Goal: Task Accomplishment & Management: Manage account settings

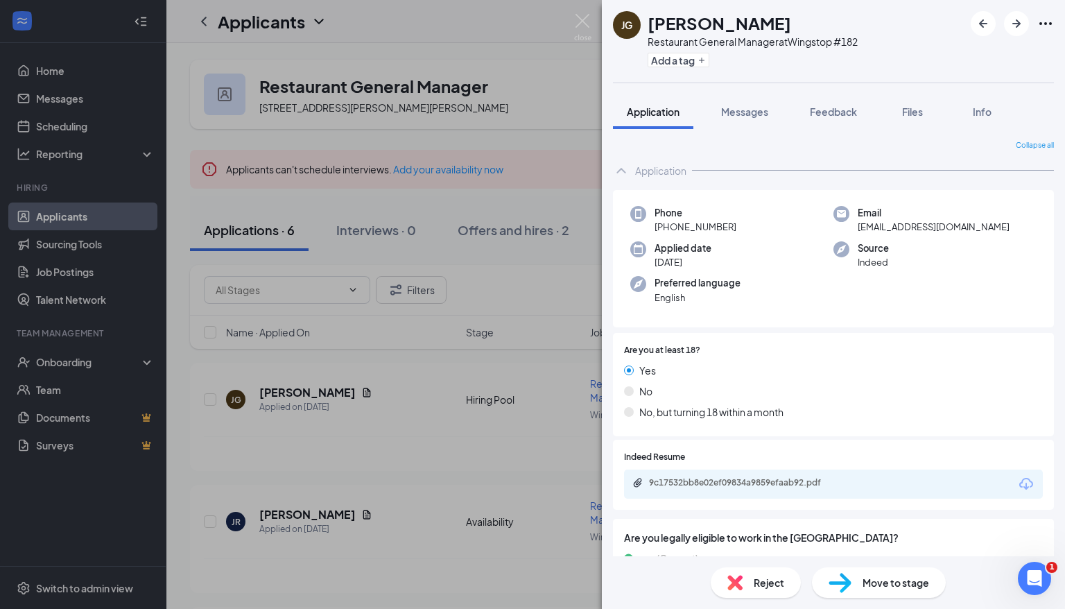
click at [558, 162] on div "[PERSON_NAME] Restaurant General Manager at Wingstop #182 Add a tag Application…" at bounding box center [532, 304] width 1065 height 609
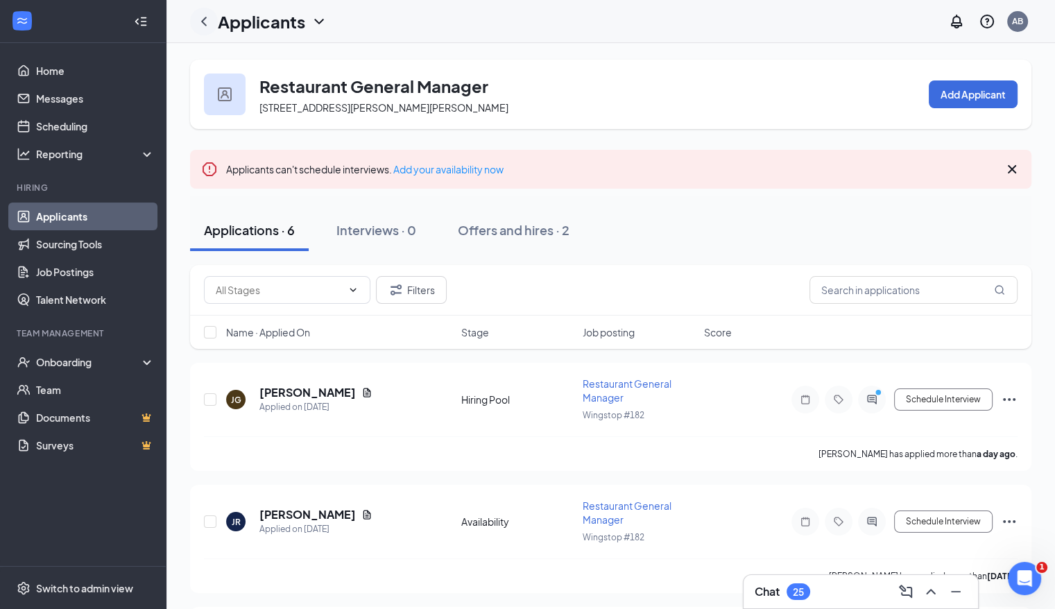
click at [203, 21] on icon "ChevronLeft" at bounding box center [204, 21] width 17 height 17
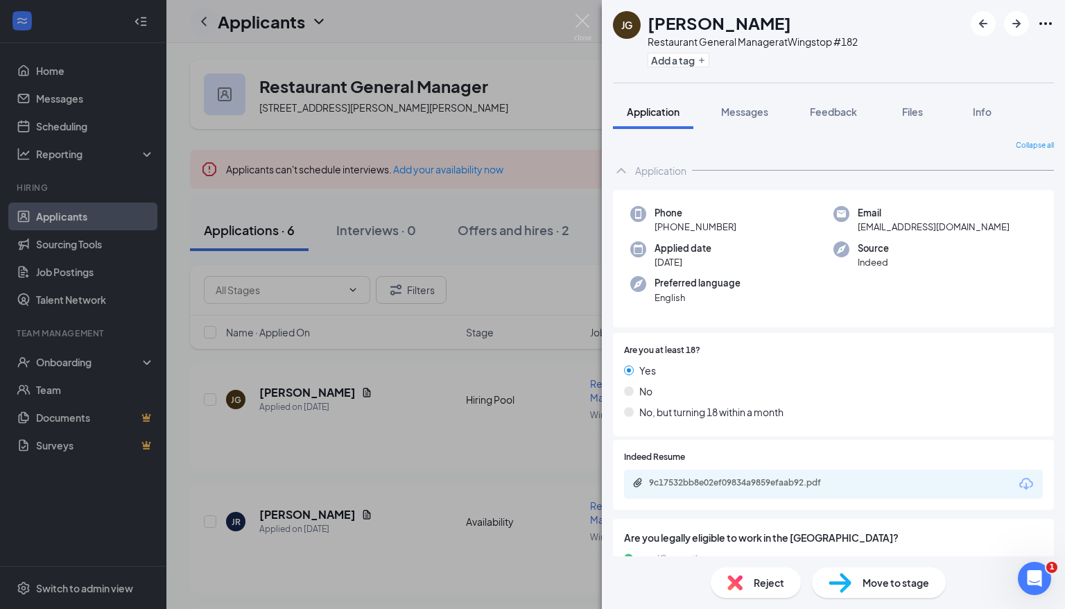
click at [203, 21] on div "[PERSON_NAME] Restaurant General Manager at Wingstop #182 Add a tag Application…" at bounding box center [532, 304] width 1065 height 609
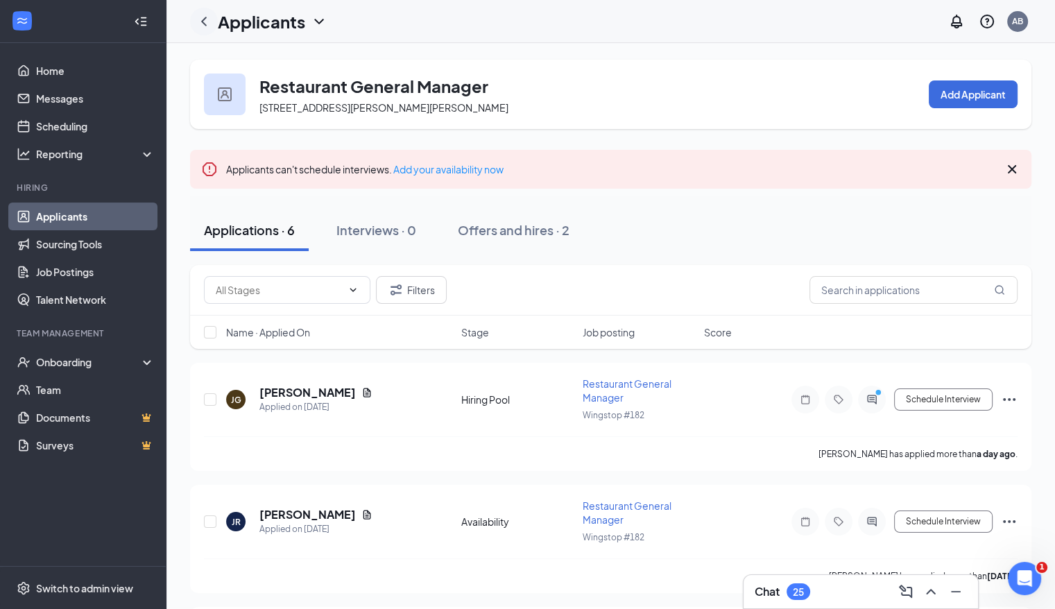
click at [203, 21] on icon "ChevronLeft" at bounding box center [204, 21] width 17 height 17
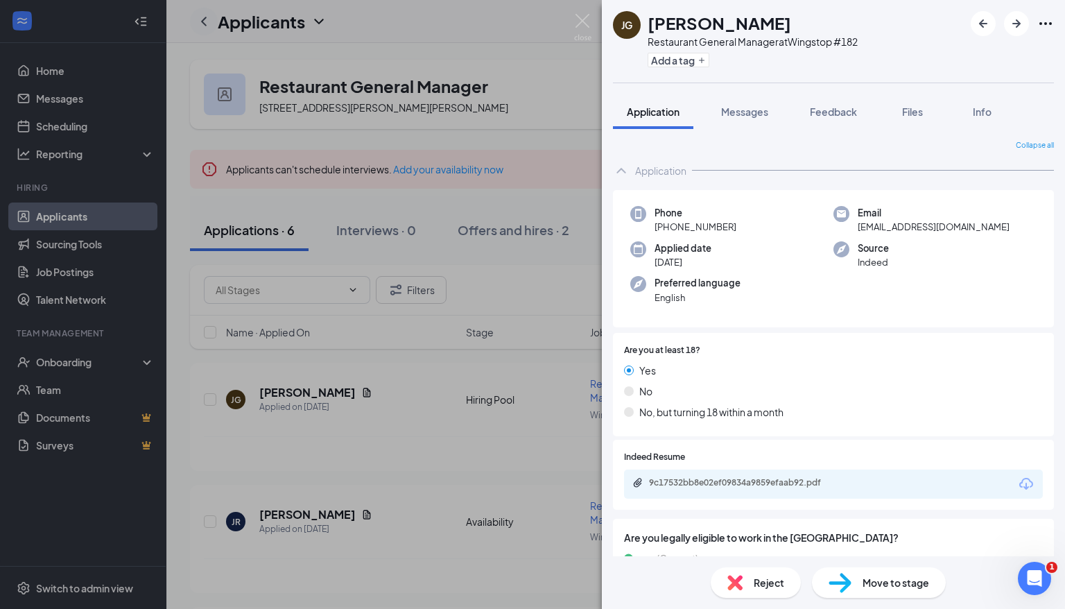
click at [203, 21] on div "[PERSON_NAME] Restaurant General Manager at Wingstop #182 Add a tag Application…" at bounding box center [532, 304] width 1065 height 609
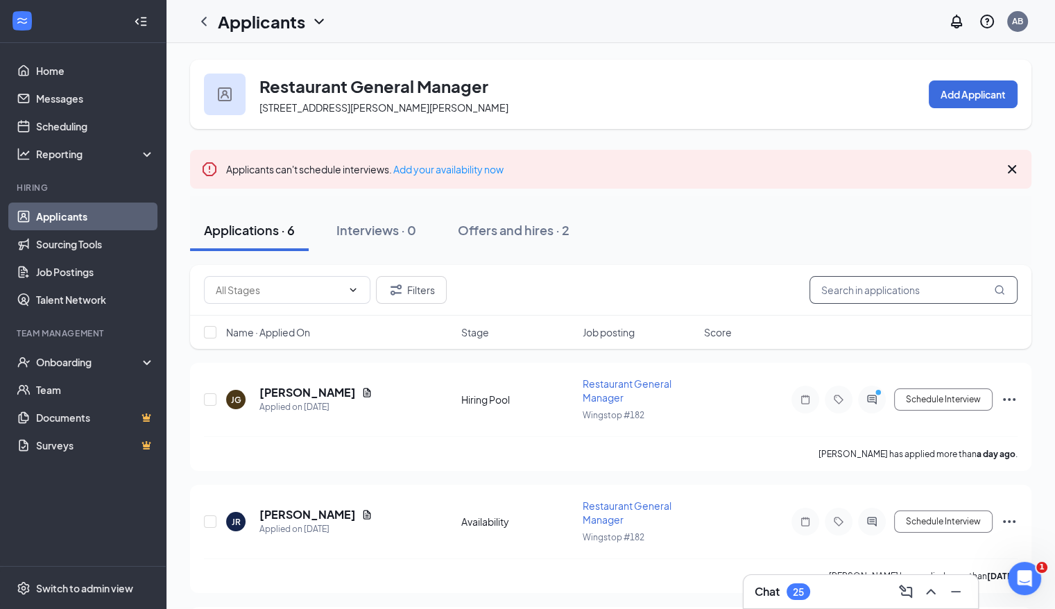
click at [923, 290] on input "text" at bounding box center [913, 290] width 208 height 28
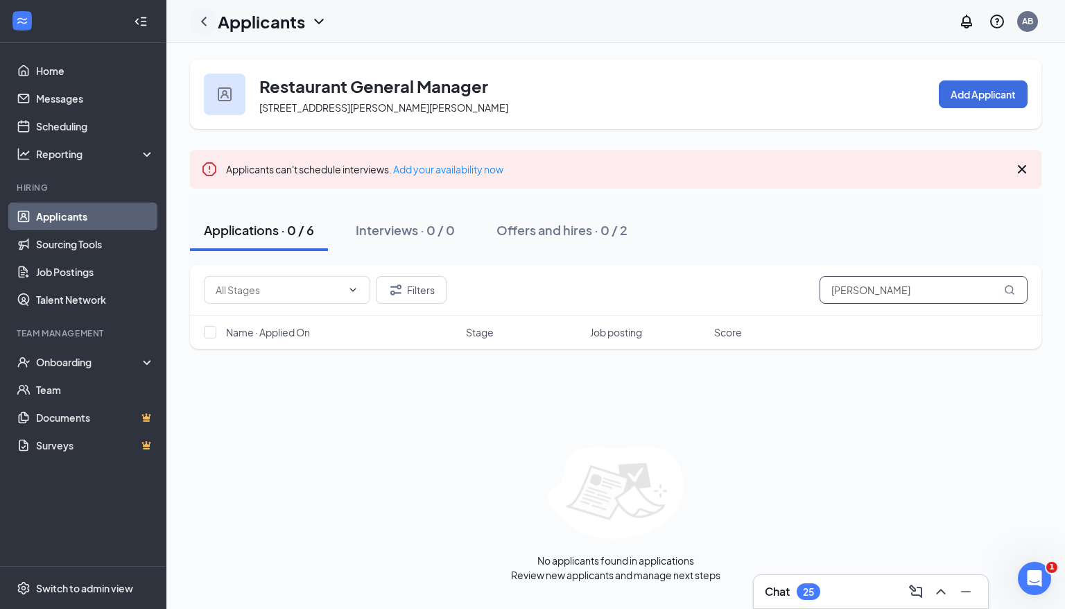
type input "[PERSON_NAME]"
click at [202, 22] on icon "ChevronLeft" at bounding box center [204, 21] width 6 height 9
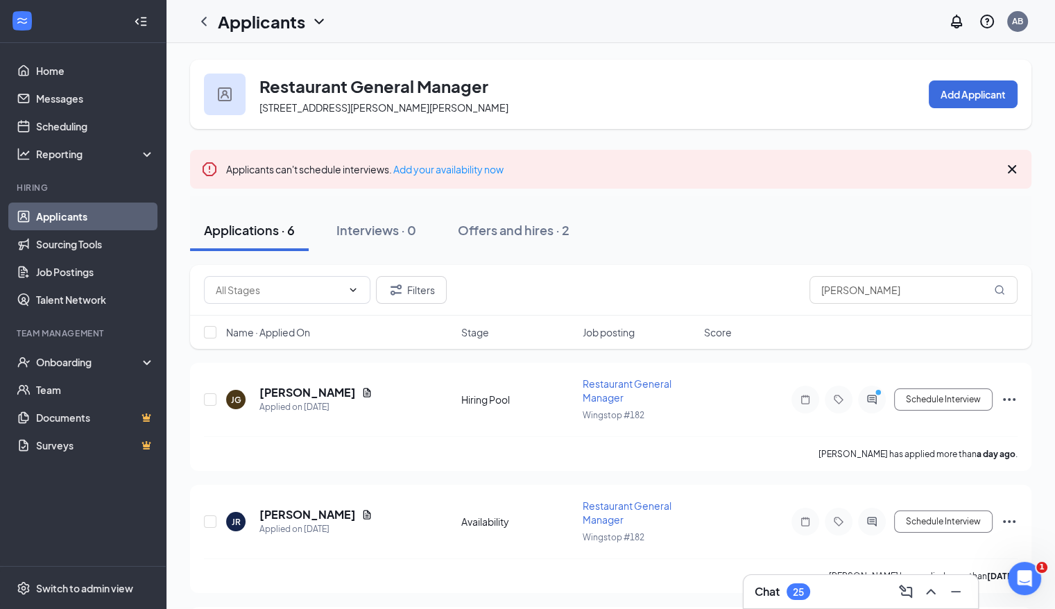
click at [78, 210] on link "Applicants" at bounding box center [95, 216] width 119 height 28
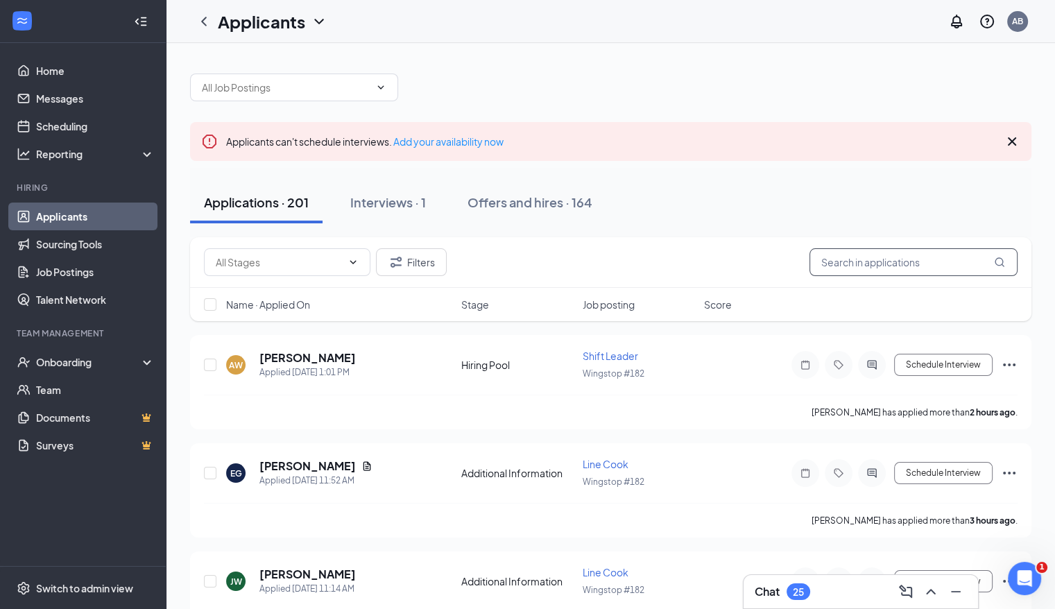
click at [883, 266] on input "text" at bounding box center [913, 262] width 208 height 28
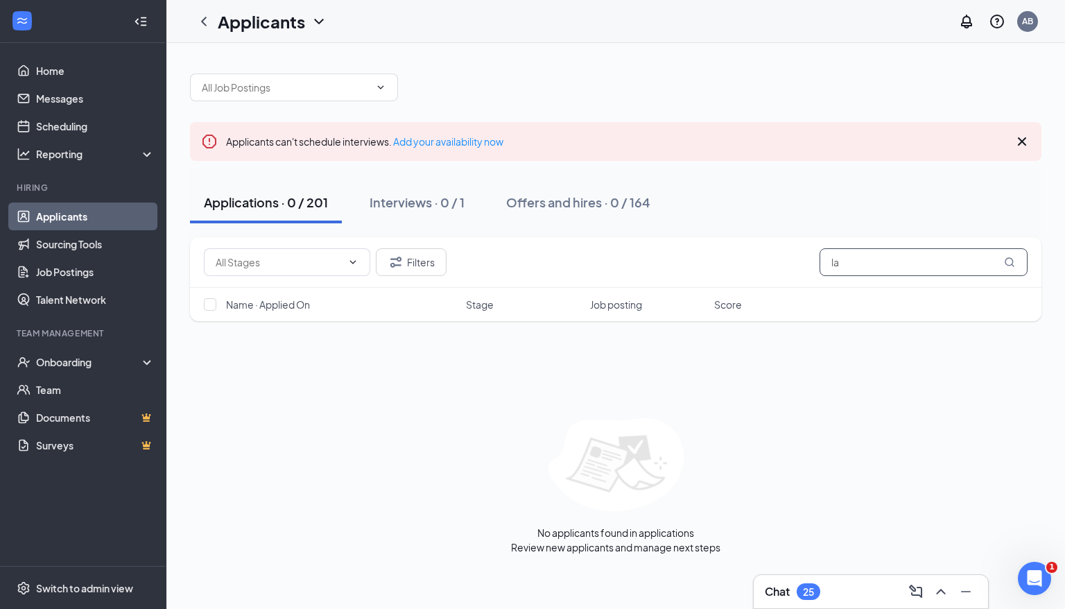
type input "l"
type input "v"
click at [40, 212] on link "Applicants" at bounding box center [95, 216] width 119 height 28
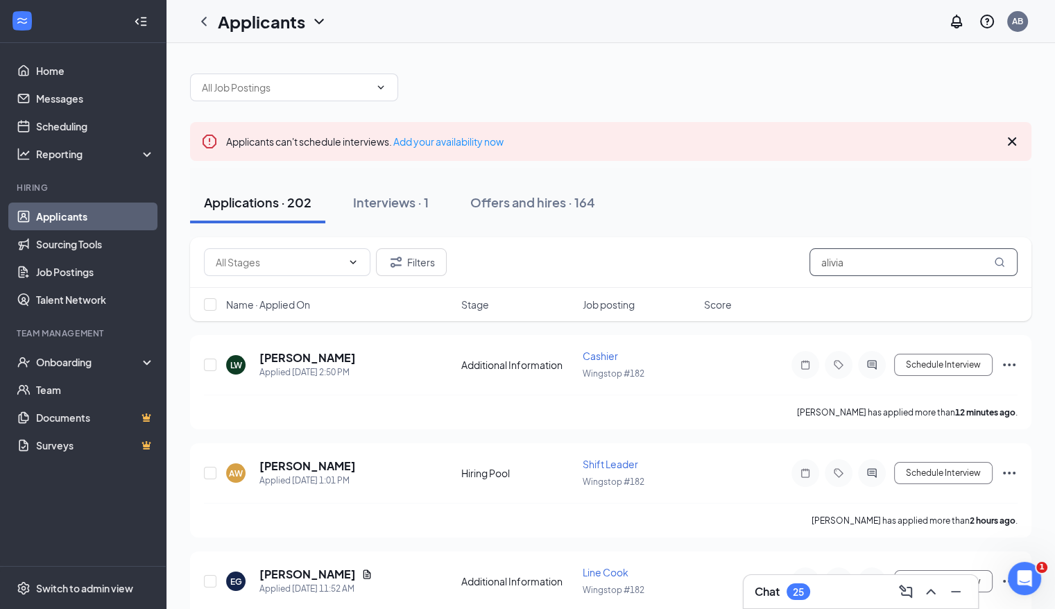
click at [958, 259] on input "alivia" at bounding box center [913, 262] width 208 height 28
type input "a"
click at [958, 259] on input "text" at bounding box center [913, 262] width 208 height 28
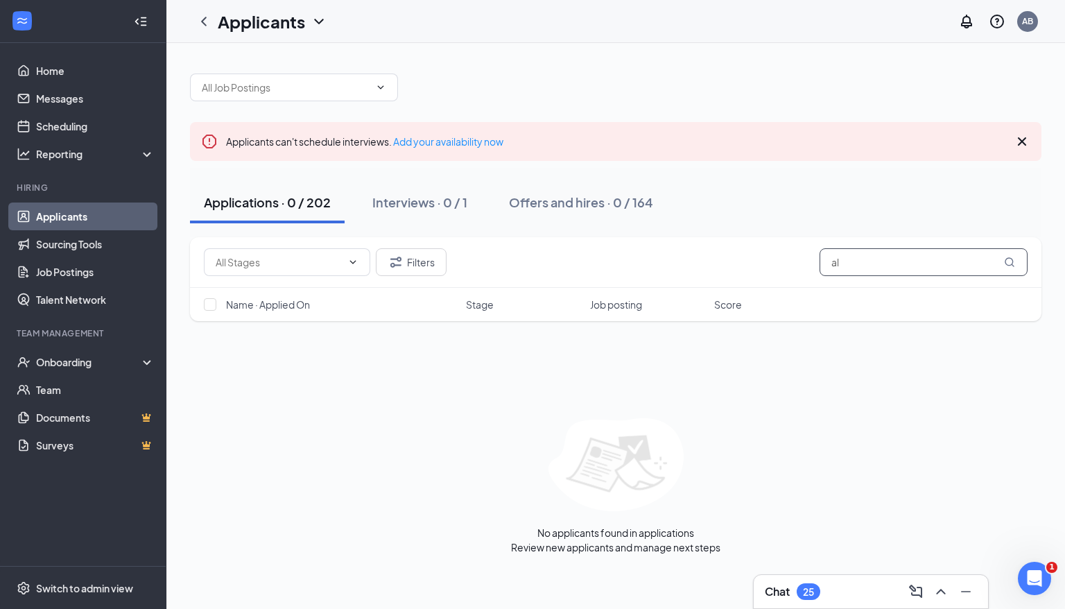
type input "a"
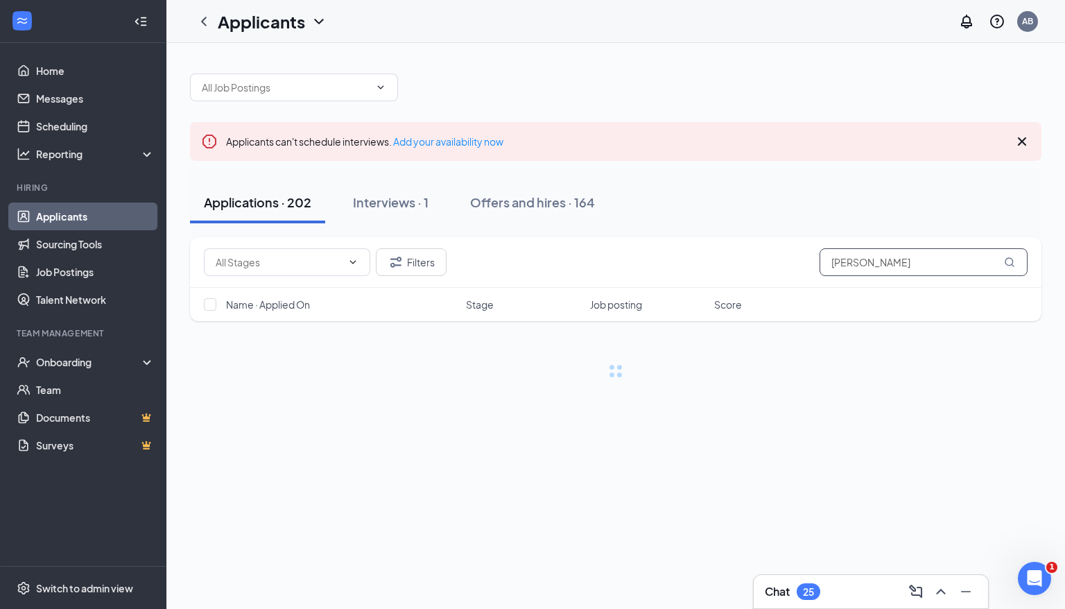
type input "[PERSON_NAME]"
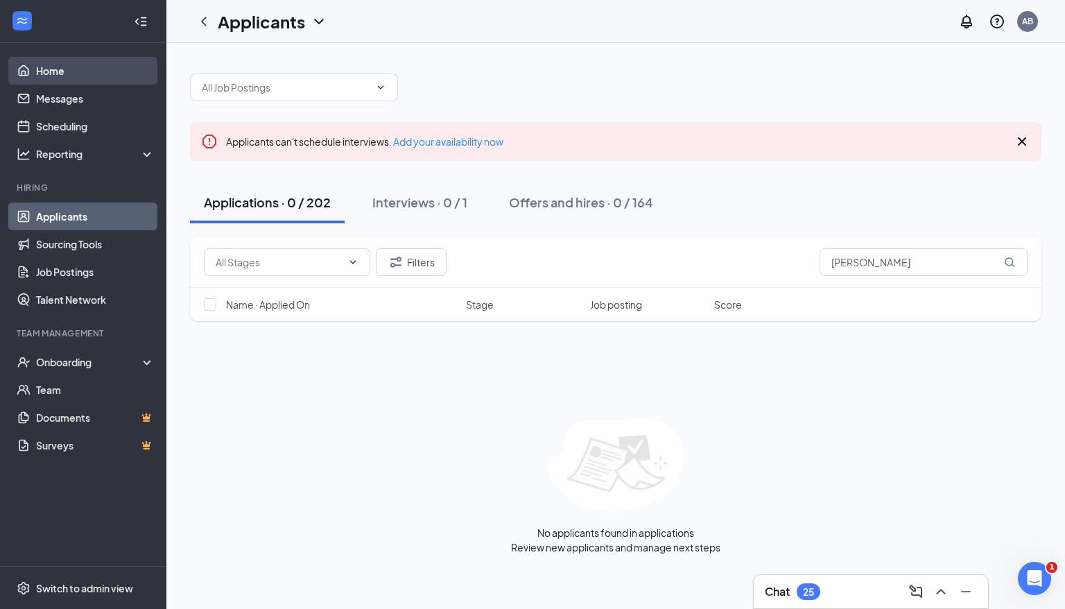
click at [41, 74] on link "Home" at bounding box center [95, 71] width 119 height 28
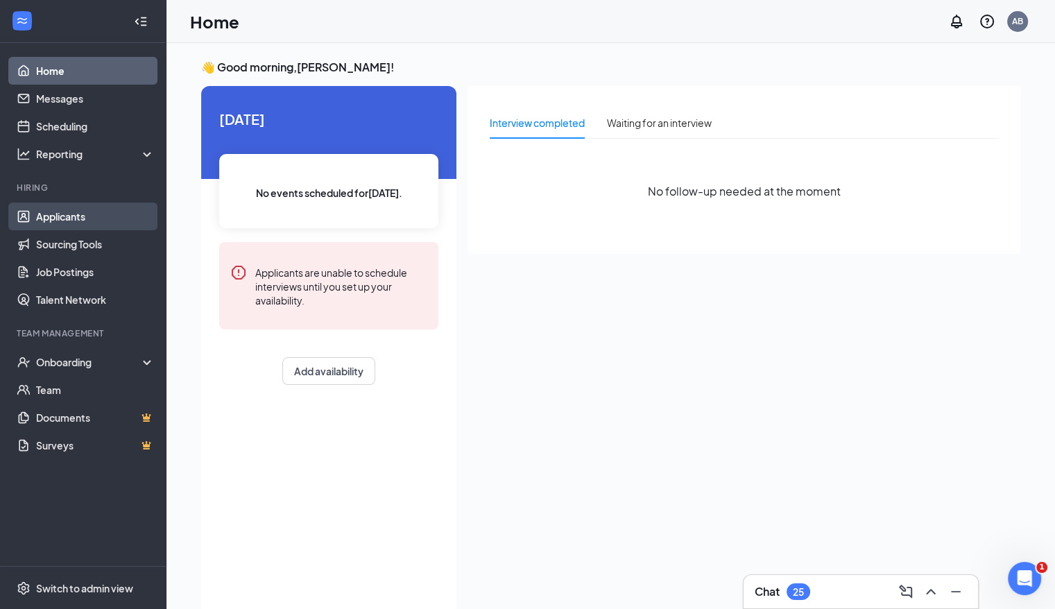
click at [89, 219] on link "Applicants" at bounding box center [95, 216] width 119 height 28
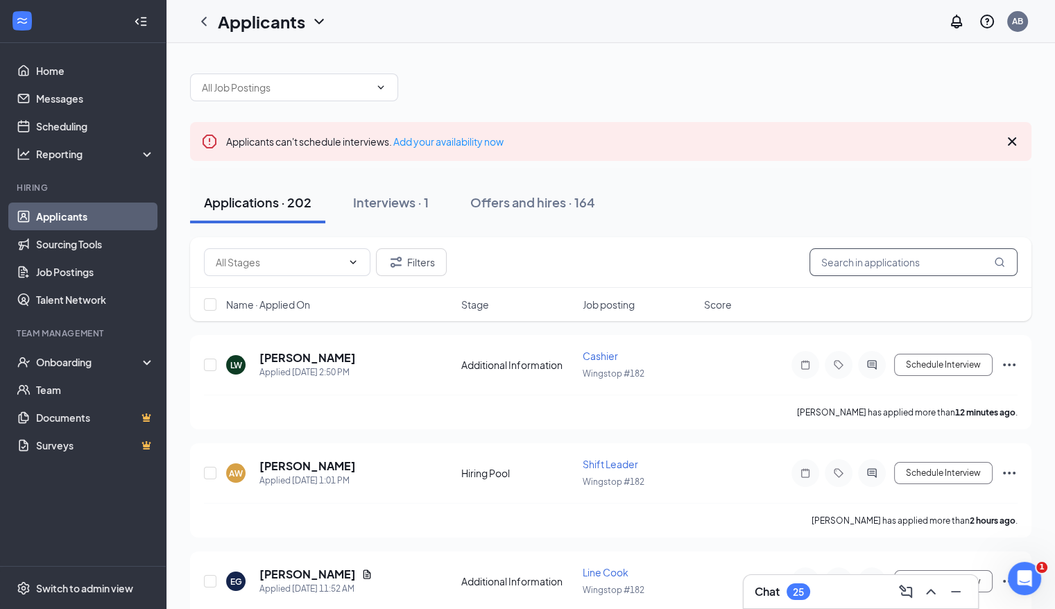
click at [899, 266] on input "text" at bounding box center [913, 262] width 208 height 28
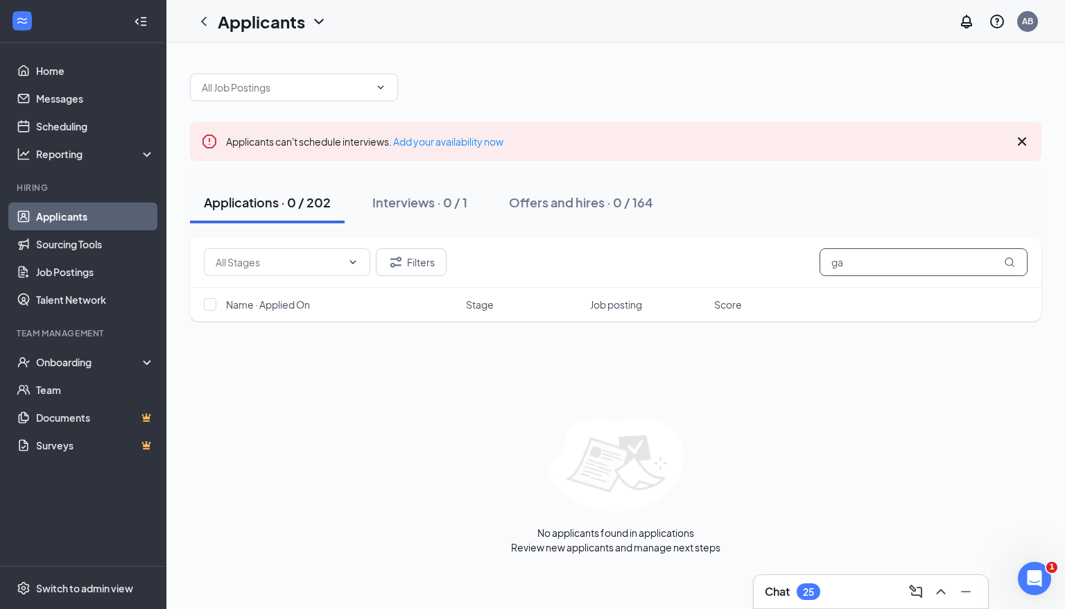
type input "g"
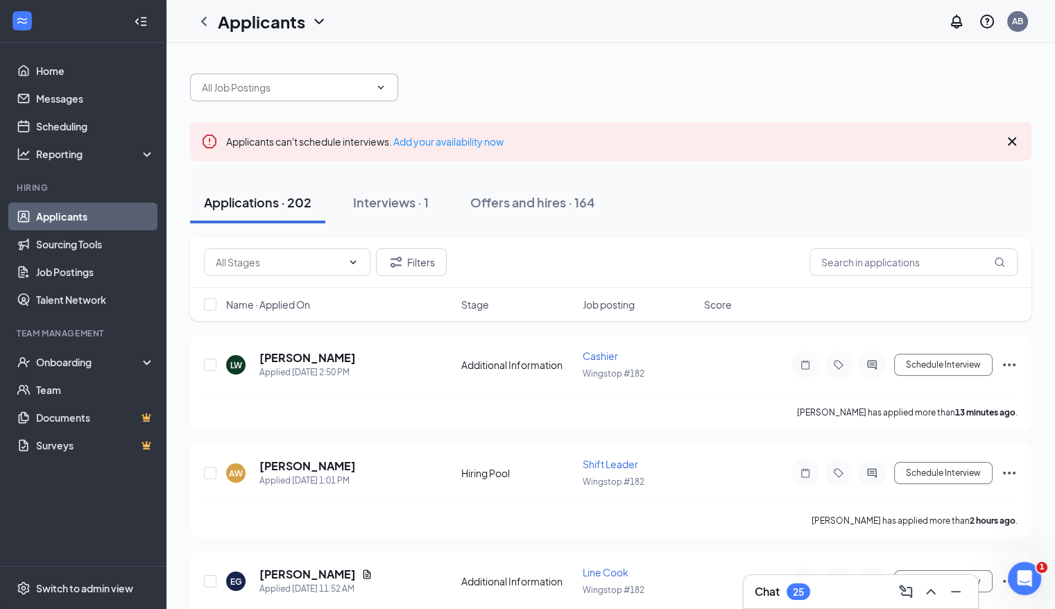
click at [379, 87] on icon "ChevronDown" at bounding box center [381, 86] width 6 height 3
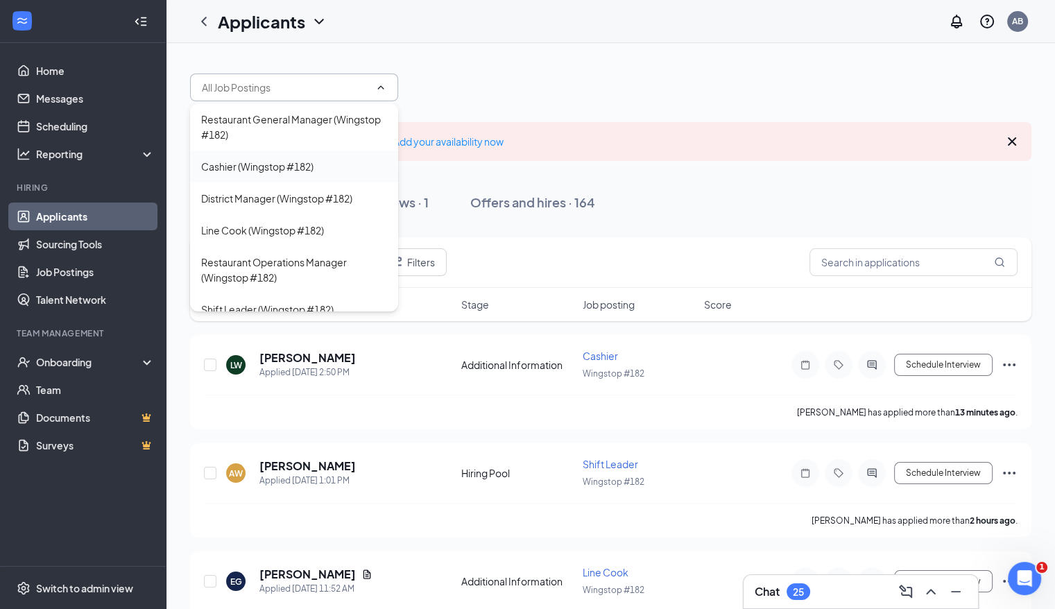
click at [319, 168] on div "Cashier (Wingstop #182)" at bounding box center [294, 166] width 186 height 15
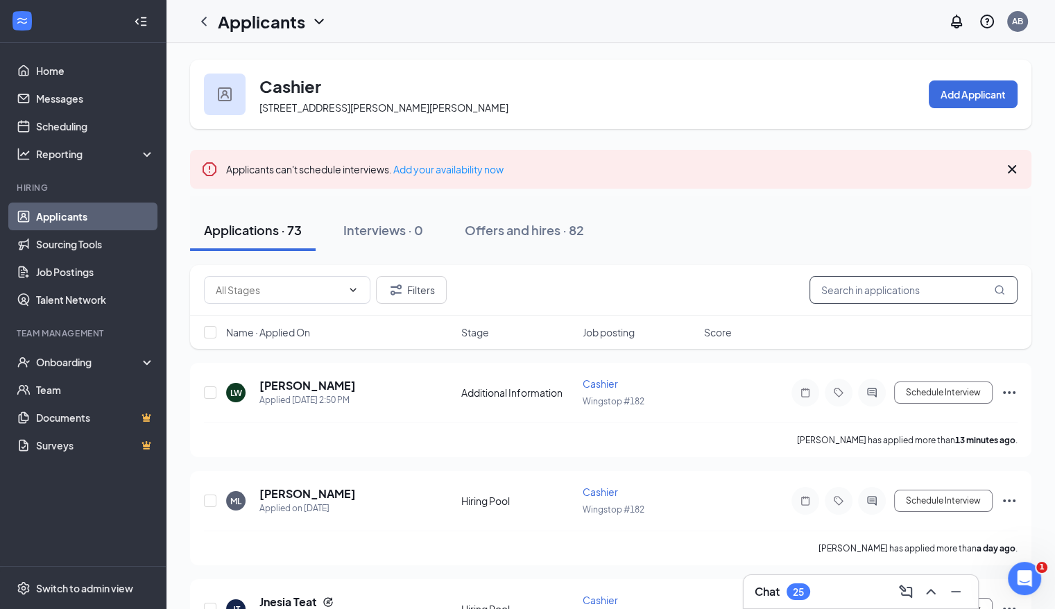
click at [946, 293] on input "text" at bounding box center [913, 290] width 208 height 28
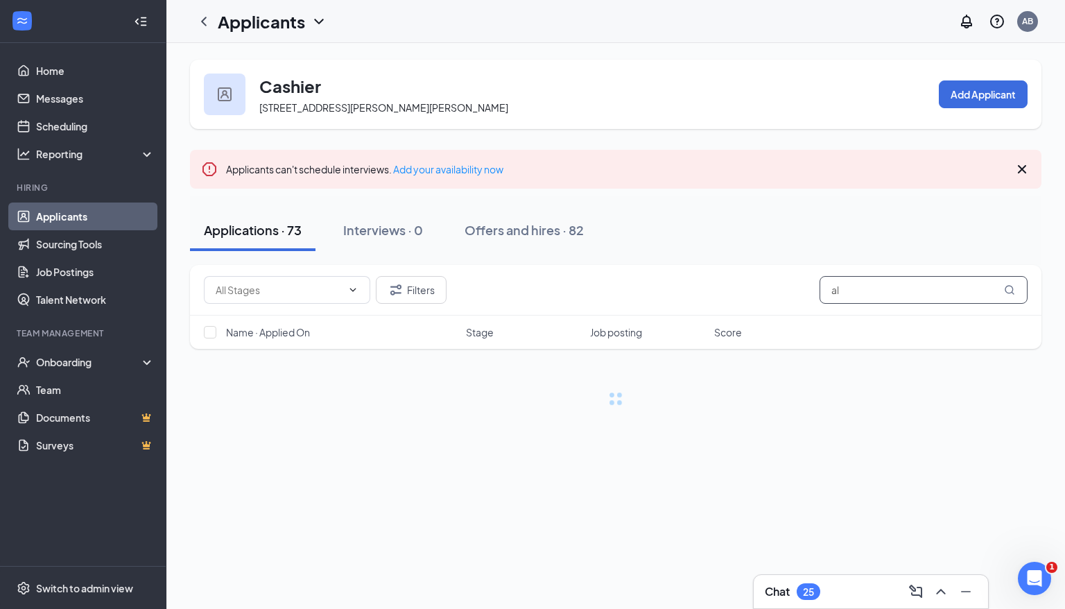
type input "a"
type input "d"
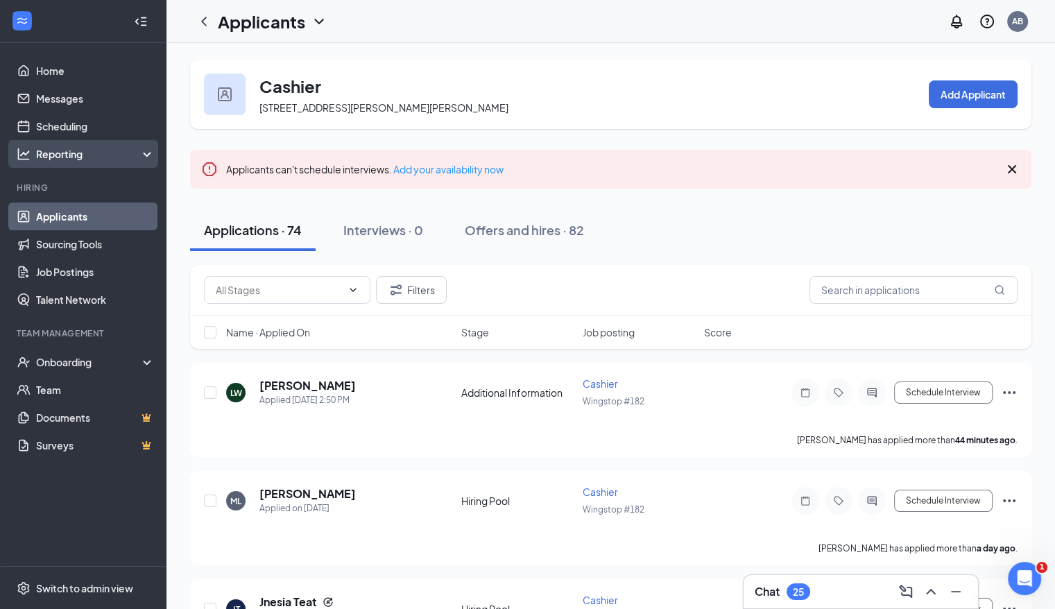
click at [149, 151] on div "Reporting" at bounding box center [95, 154] width 119 height 14
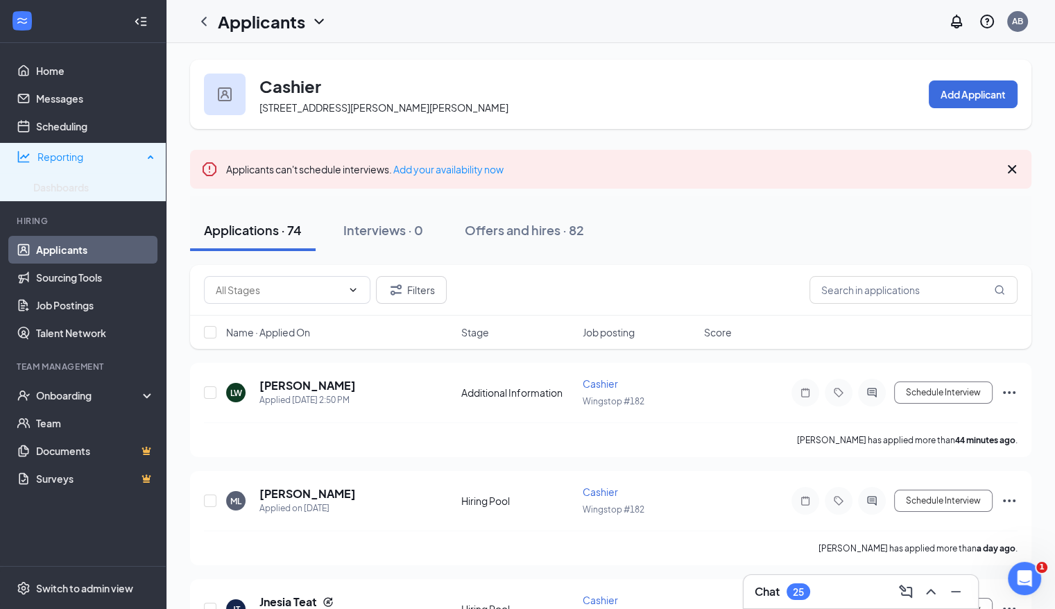
click at [143, 151] on div "Reporting" at bounding box center [89, 157] width 105 height 14
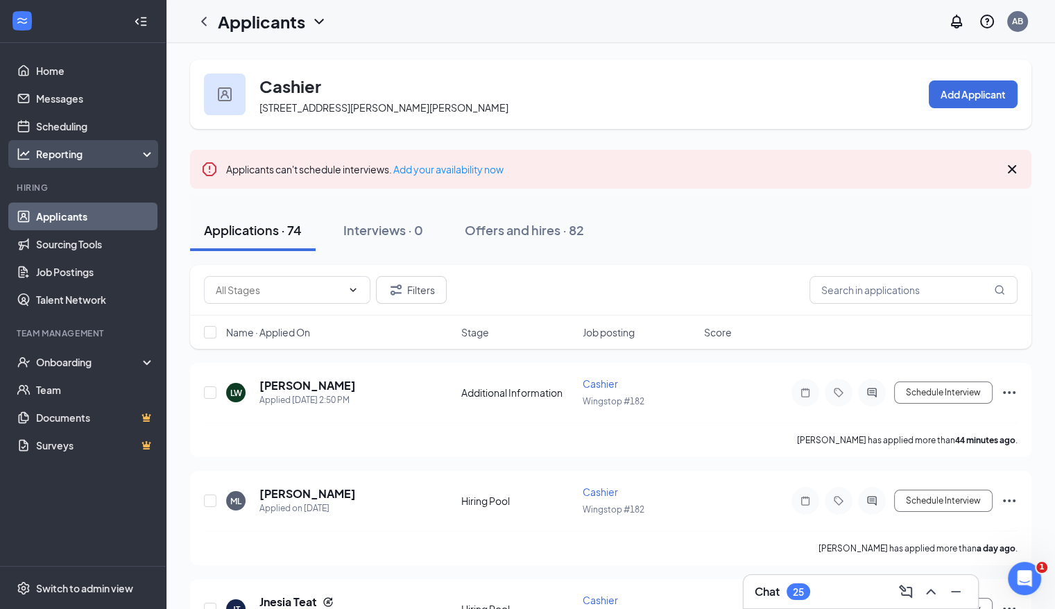
click at [149, 151] on div "Reporting" at bounding box center [95, 154] width 119 height 14
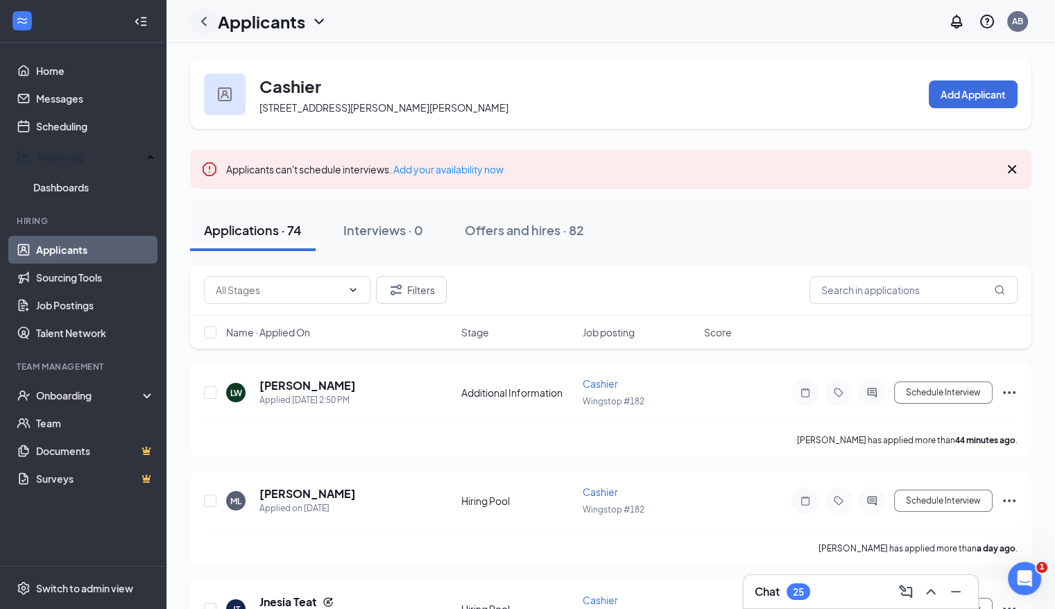
click at [202, 19] on icon "ChevronLeft" at bounding box center [204, 21] width 6 height 9
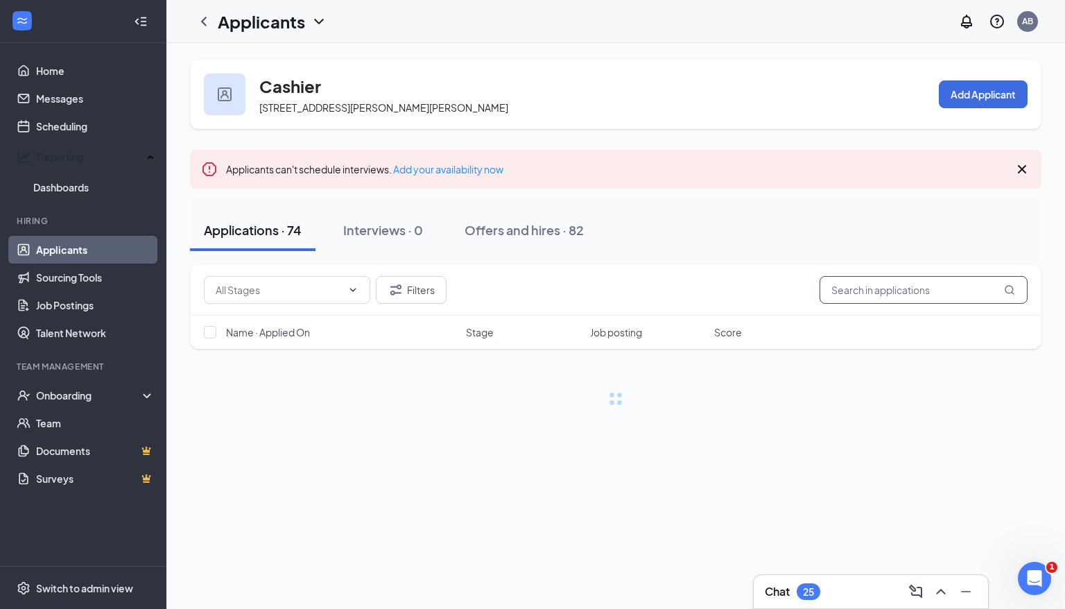
click at [887, 287] on input "text" at bounding box center [924, 290] width 208 height 28
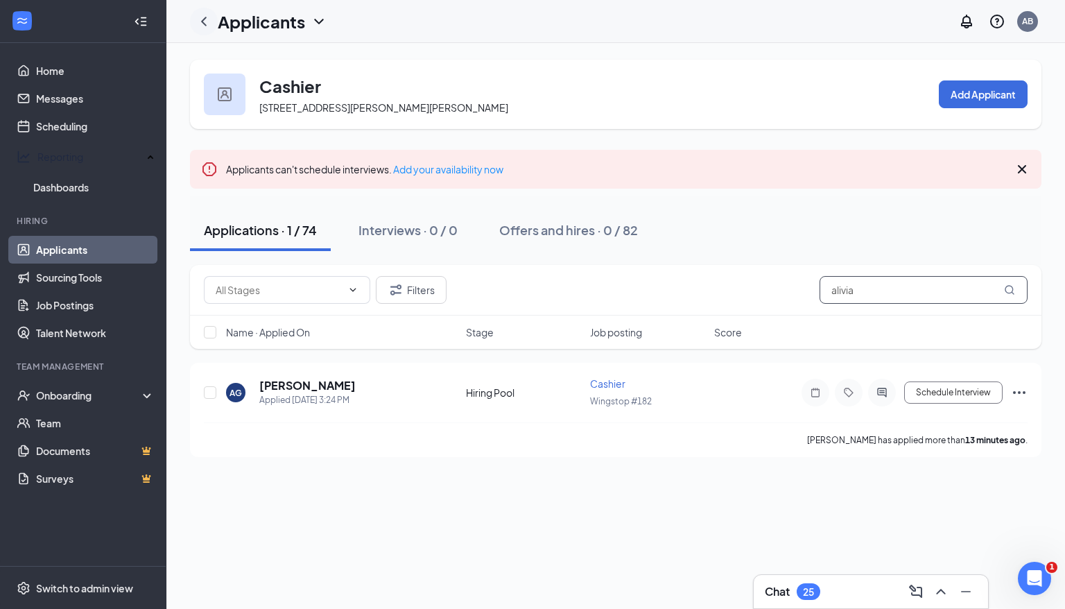
type input "alivia"
click at [205, 19] on icon "ChevronLeft" at bounding box center [204, 21] width 17 height 17
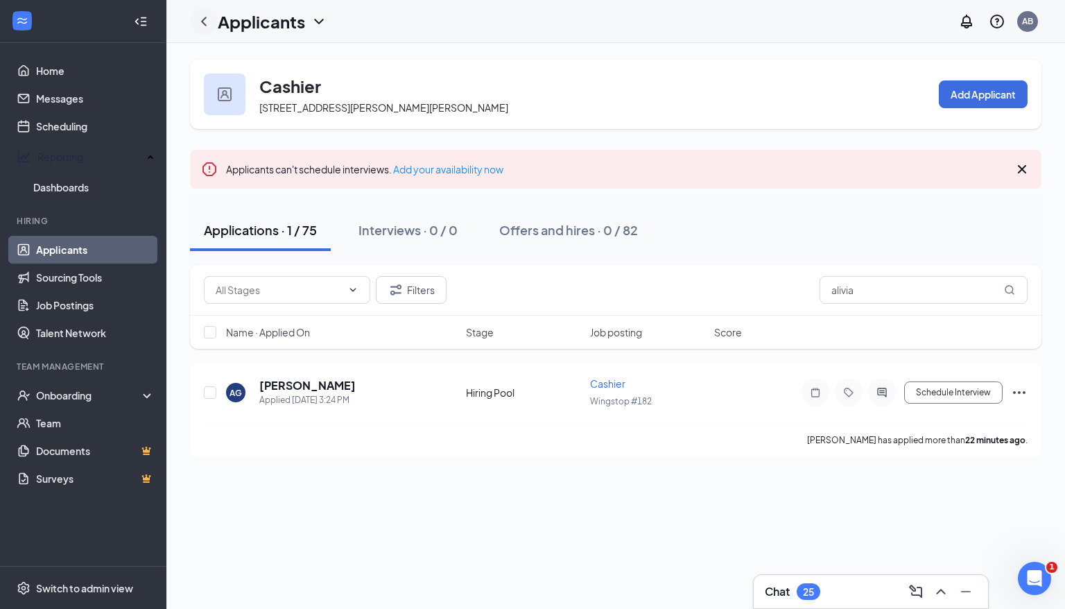
click at [202, 21] on icon "ChevronLeft" at bounding box center [204, 21] width 6 height 9
click at [131, 242] on link "Applicants" at bounding box center [95, 250] width 119 height 28
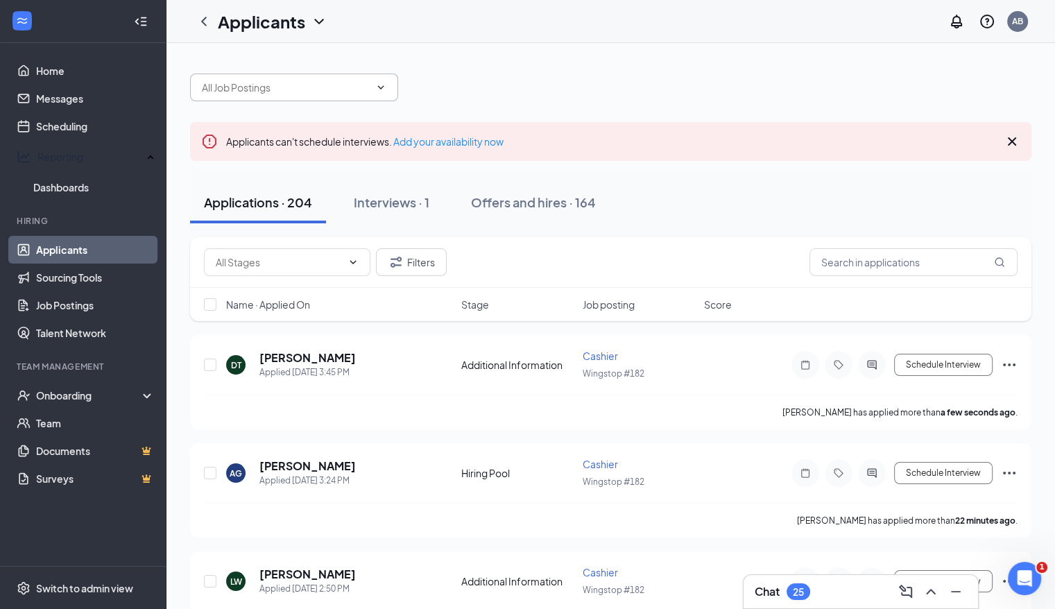
click at [377, 85] on icon "ChevronDown" at bounding box center [380, 87] width 11 height 11
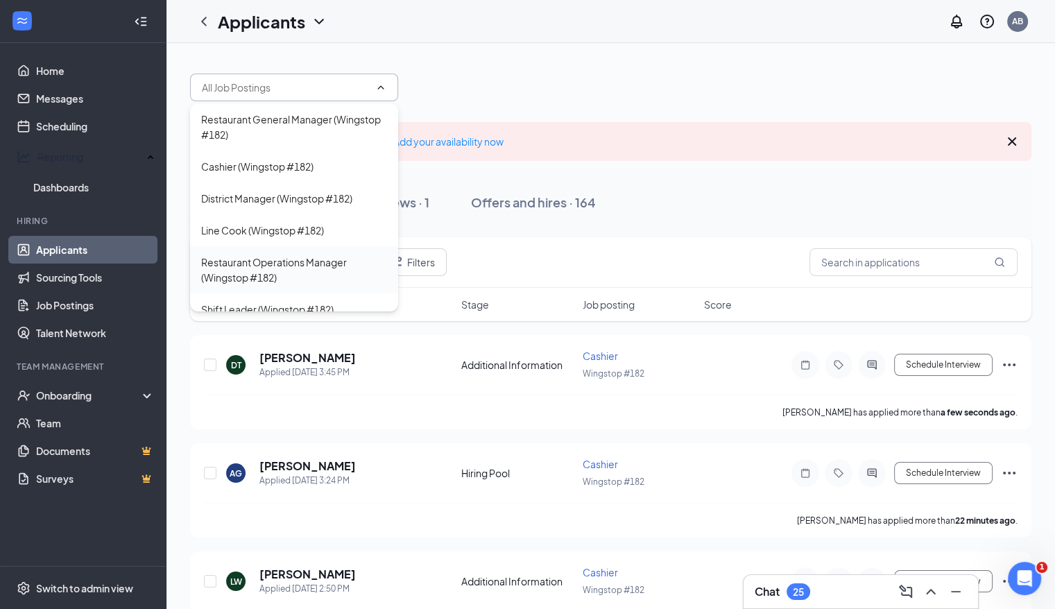
click at [301, 263] on div "Restaurant Operations Manager (Wingstop #182)" at bounding box center [294, 270] width 186 height 31
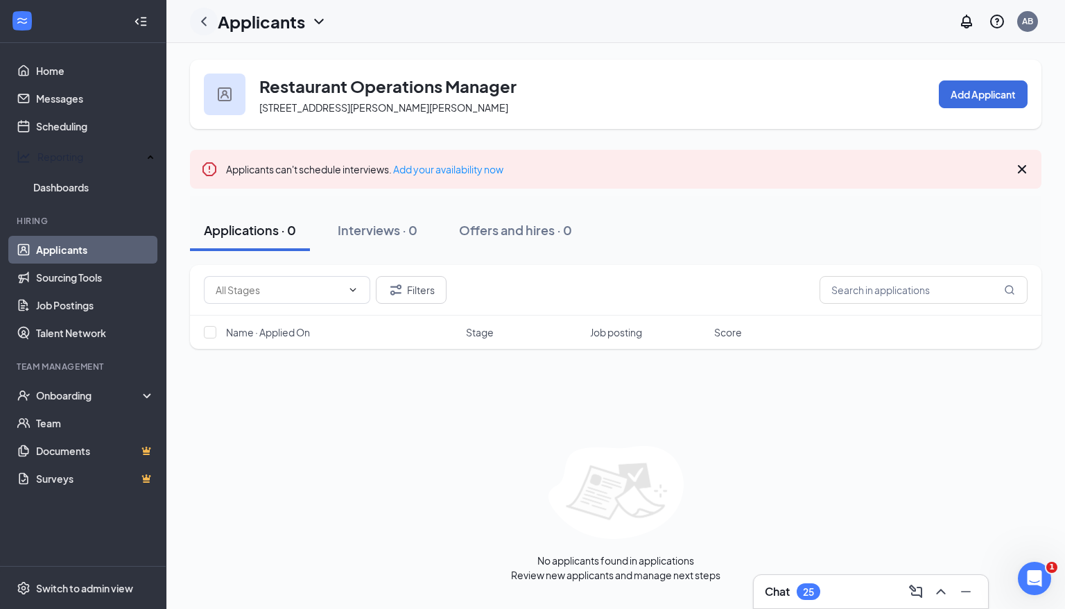
click at [202, 21] on icon "ChevronLeft" at bounding box center [204, 21] width 6 height 9
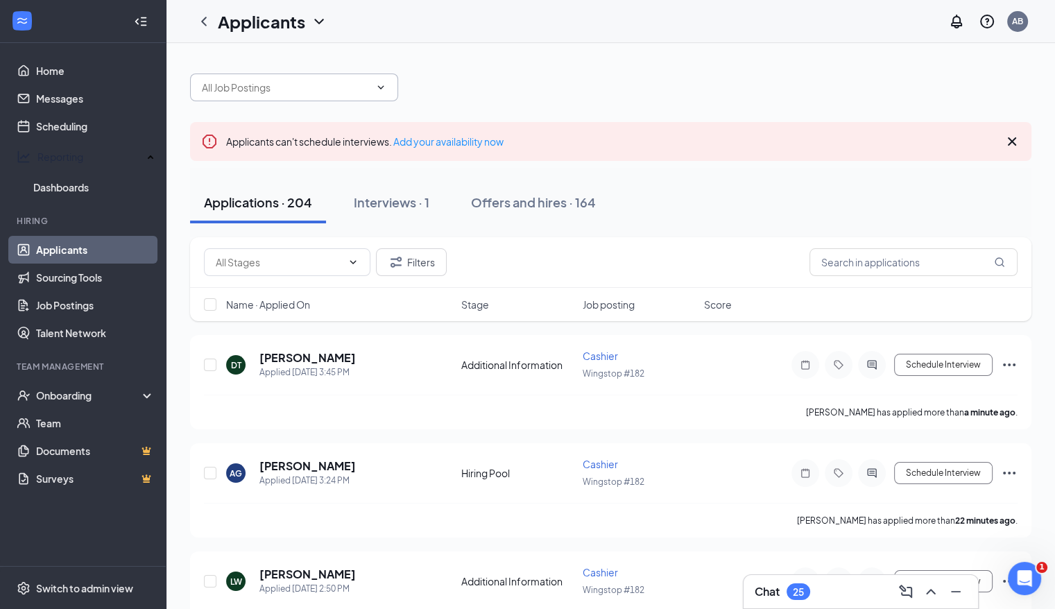
click at [381, 90] on icon "ChevronDown" at bounding box center [380, 87] width 11 height 11
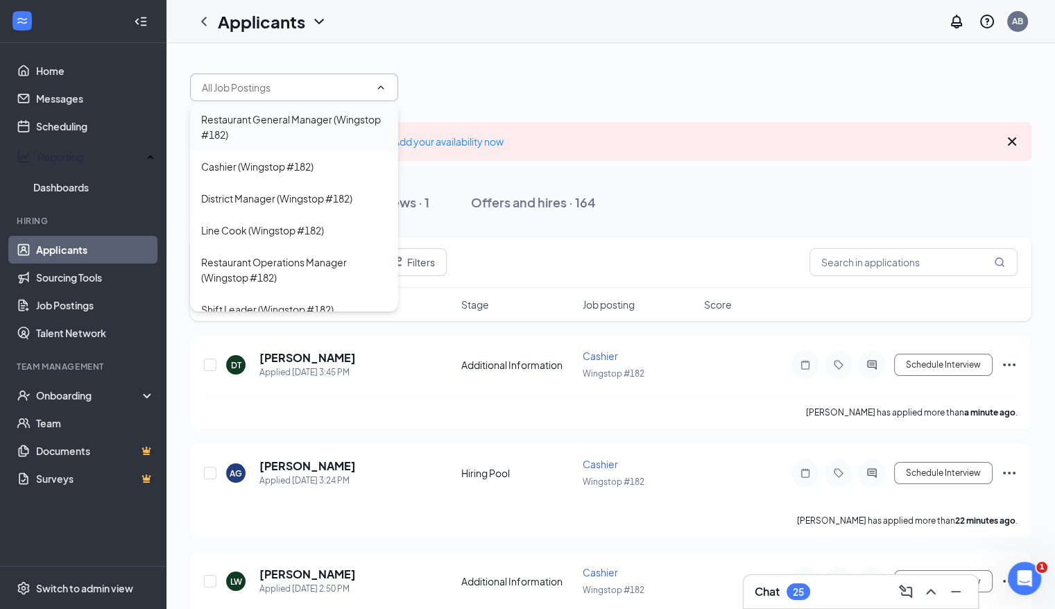
click at [297, 117] on div "Restaurant General Manager (Wingstop #182)" at bounding box center [294, 127] width 186 height 31
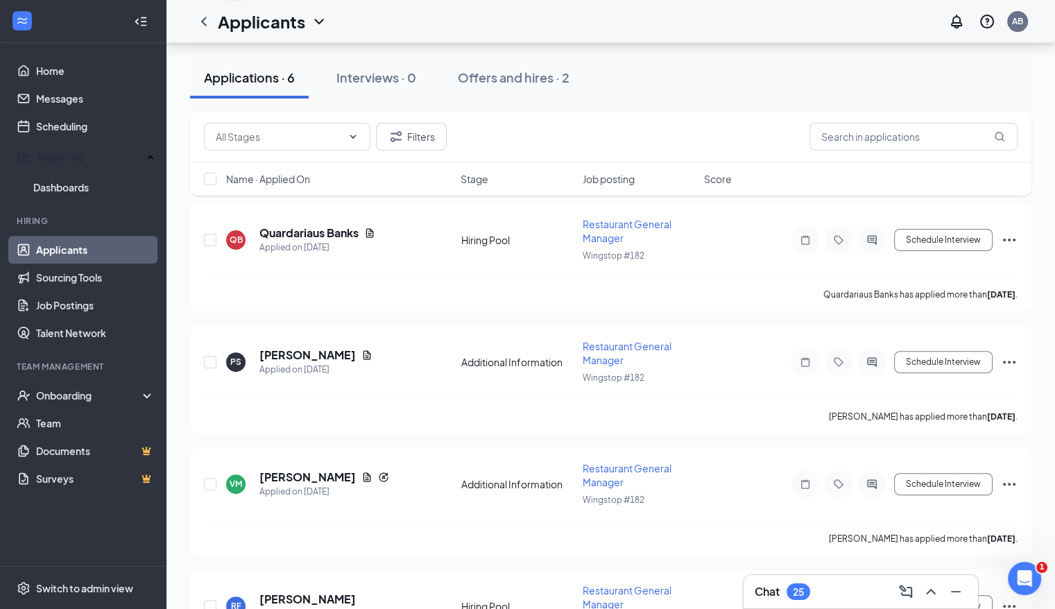
scroll to position [416, 0]
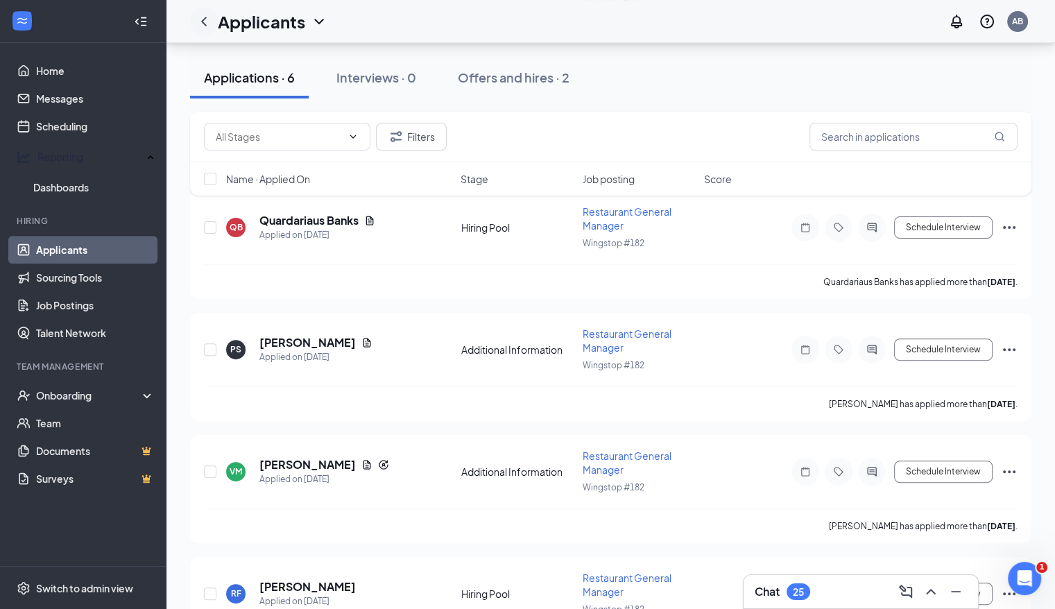
click at [202, 19] on icon "ChevronLeft" at bounding box center [204, 21] width 6 height 9
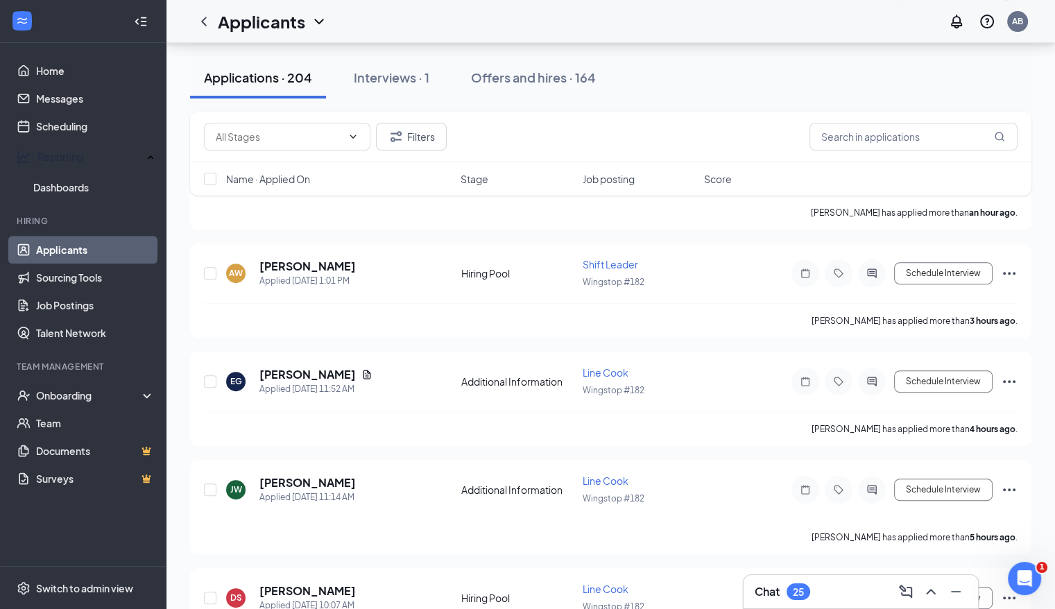
click at [141, 236] on link "Applicants" at bounding box center [95, 250] width 119 height 28
click at [344, 101] on div "Applications · 204 Interviews · 1 Offers and hires · 164" at bounding box center [610, 77] width 841 height 69
click at [352, 137] on icon "ChevronDown" at bounding box center [353, 136] width 6 height 3
click at [323, 166] on div "Additional Information (521)" at bounding box center [277, 168] width 125 height 15
type input "Additional Information (521)"
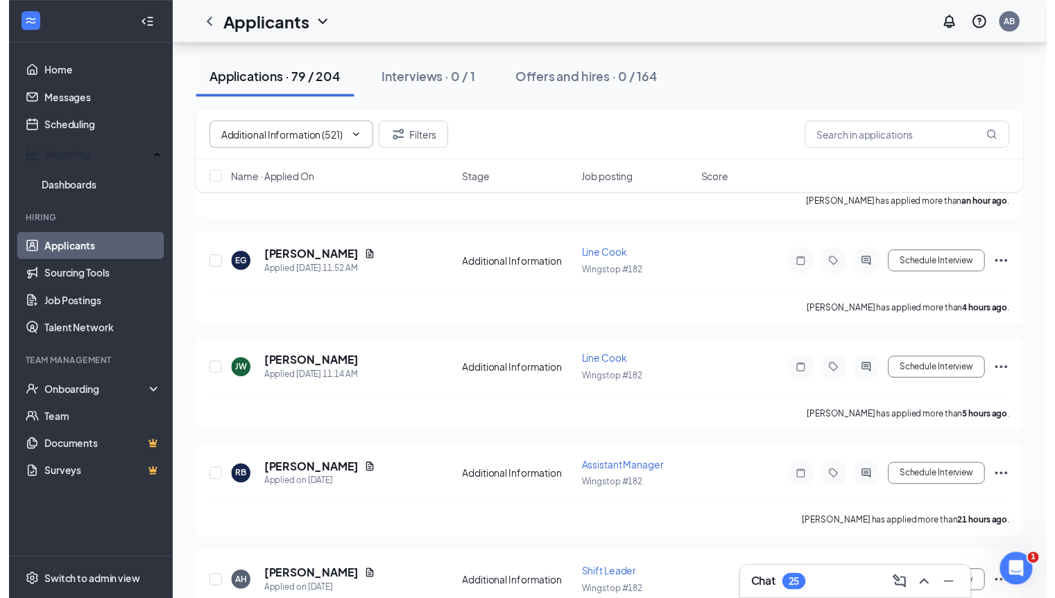
scroll to position [333, 0]
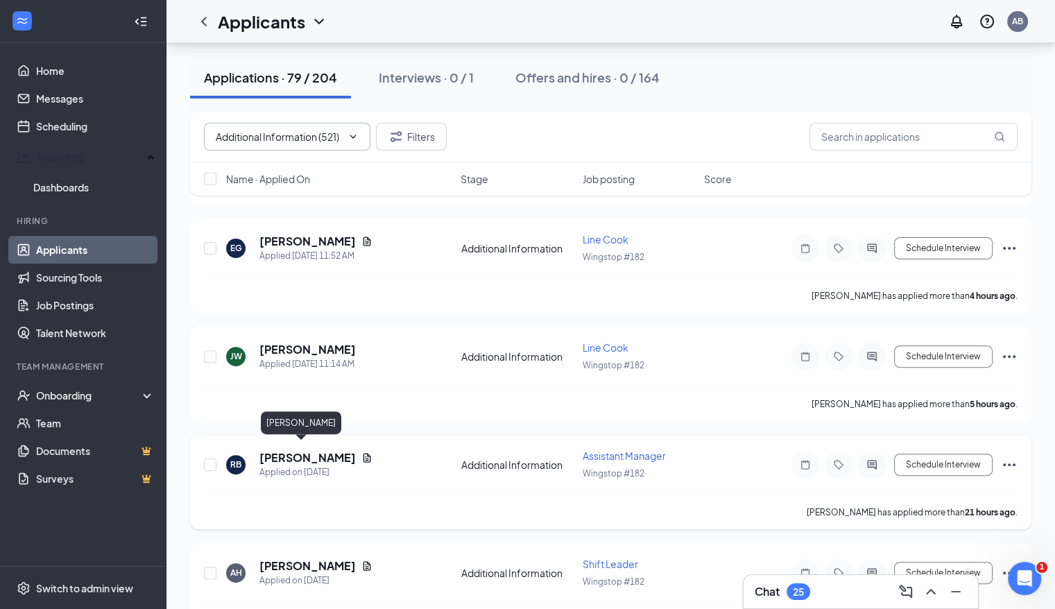
click at [288, 451] on h5 "[PERSON_NAME]" at bounding box center [307, 457] width 96 height 15
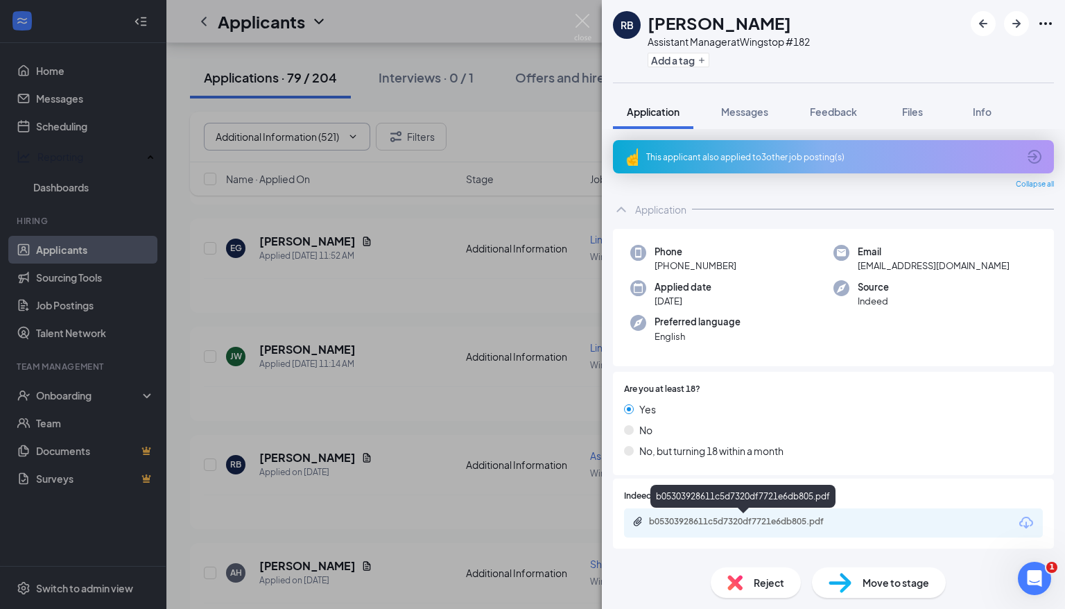
click at [674, 516] on div "b05303928611c5d7320df7721e6db805.pdf" at bounding box center [746, 521] width 194 height 11
click at [430, 245] on div "RB [PERSON_NAME] Assistant Manager at Wingstop #182 Add a tag Application Messa…" at bounding box center [532, 304] width 1065 height 609
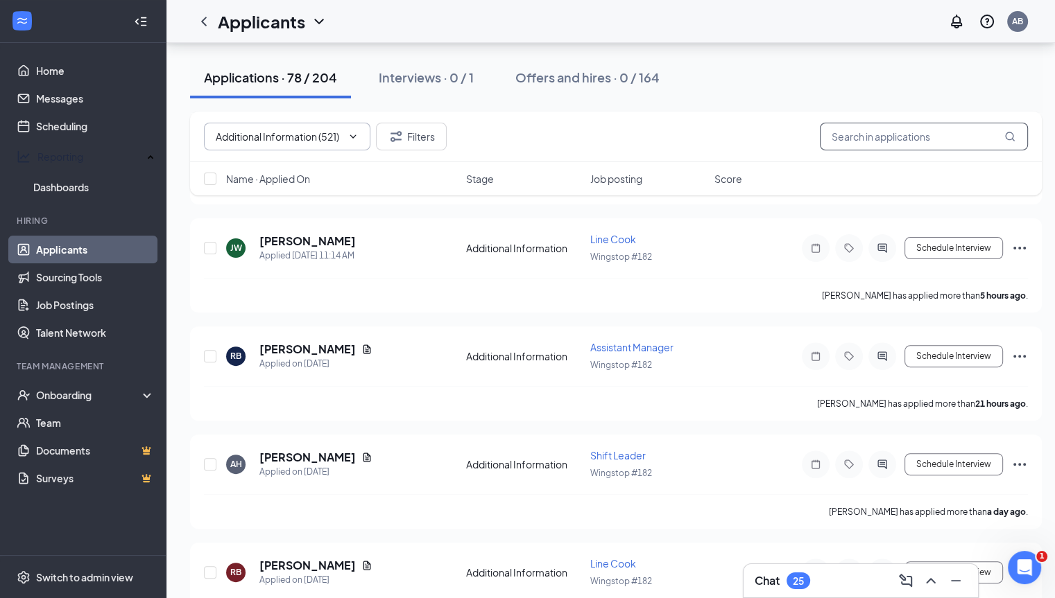
click at [858, 132] on input "text" at bounding box center [924, 137] width 208 height 28
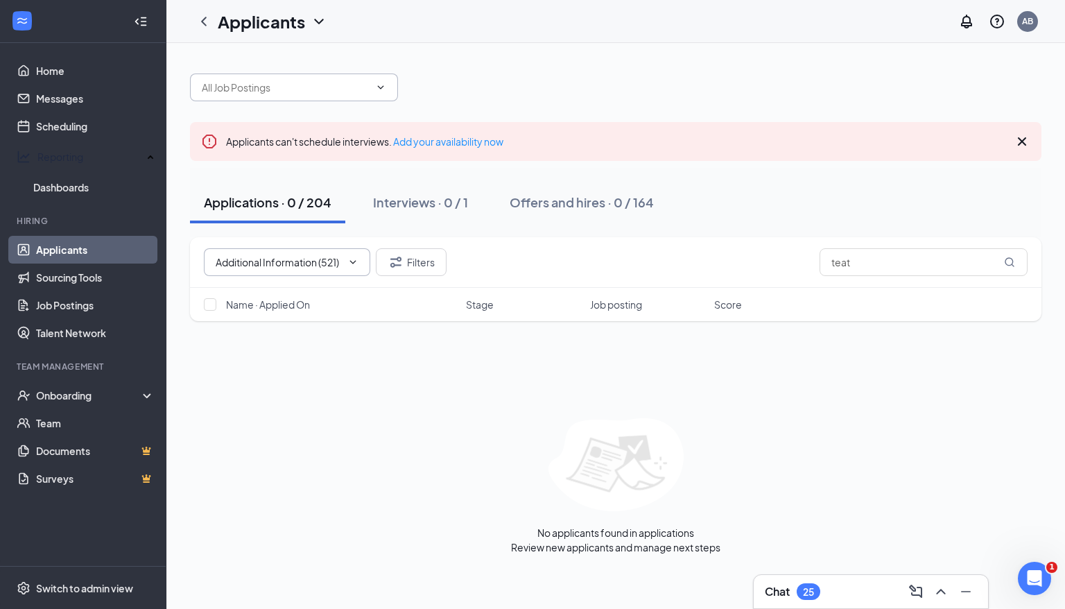
click at [380, 85] on icon "ChevronDown" at bounding box center [380, 87] width 11 height 11
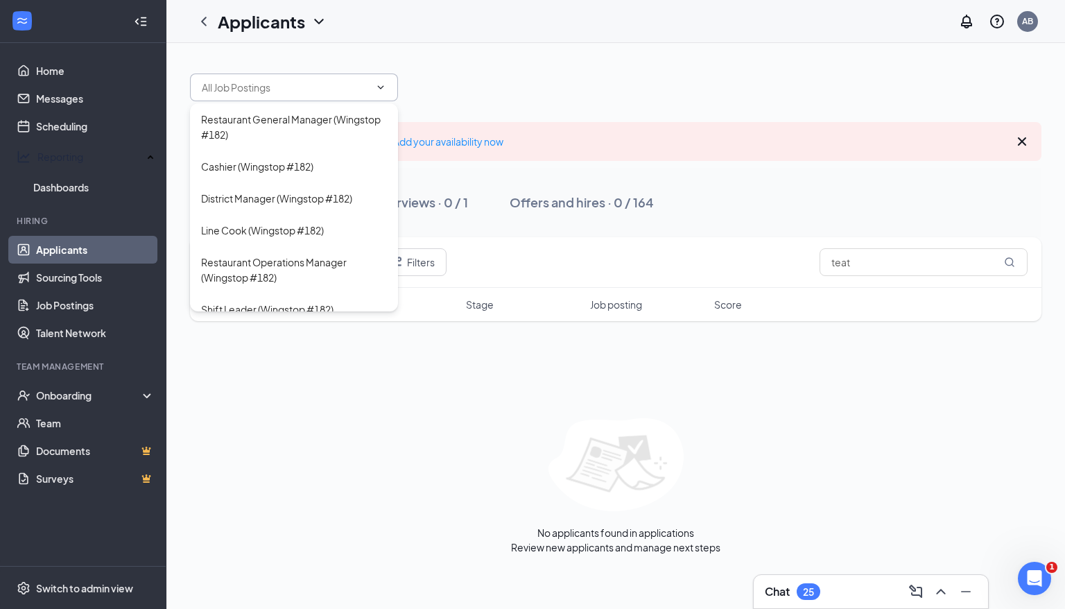
click at [115, 245] on link "Applicants" at bounding box center [95, 250] width 119 height 28
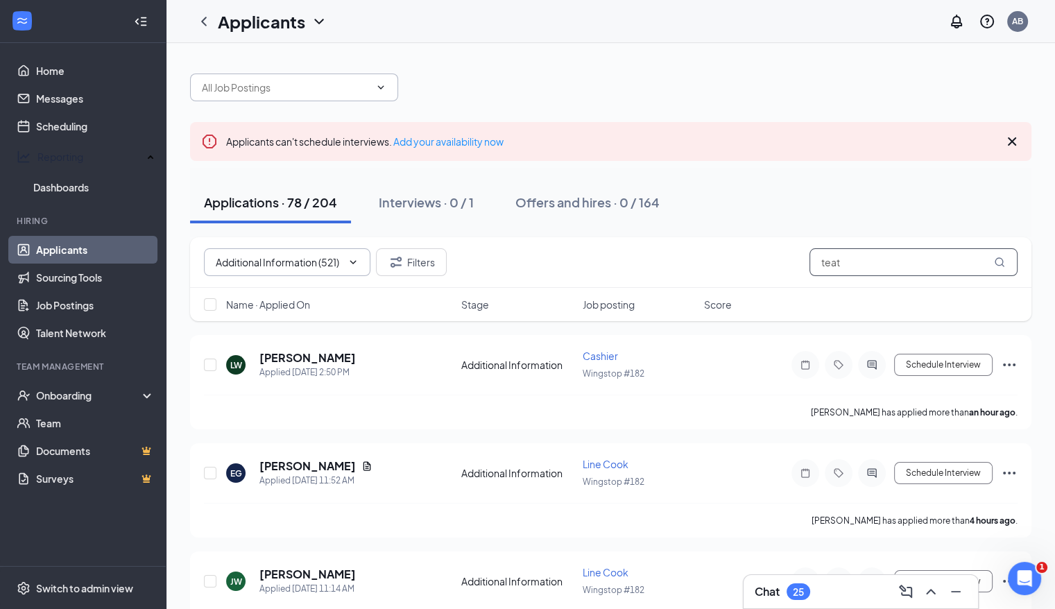
click at [873, 259] on input "teat" at bounding box center [913, 262] width 208 height 28
type input "t"
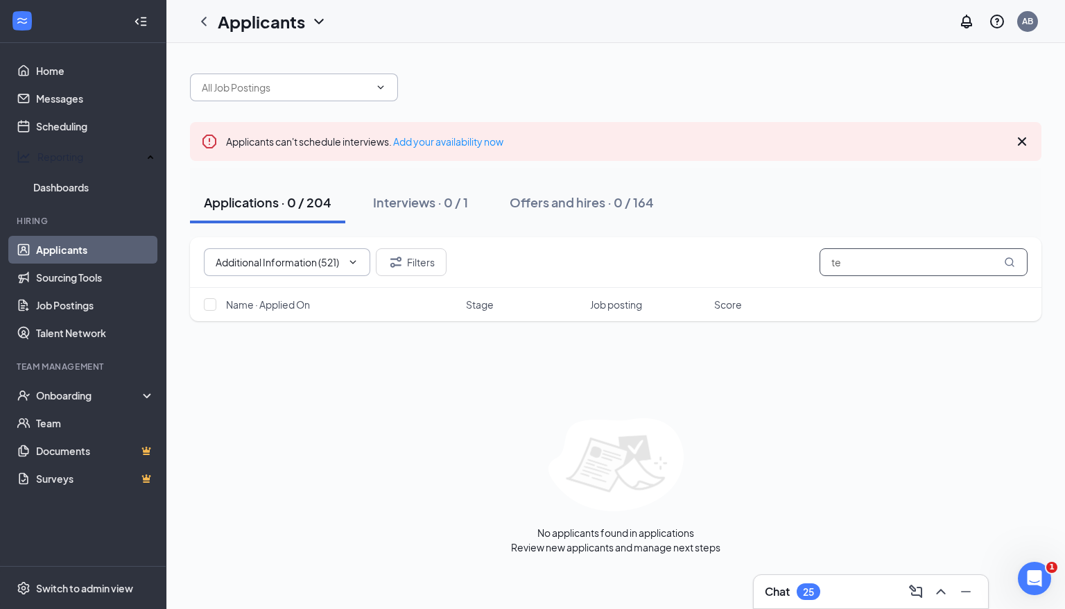
type input "t"
type input "j"
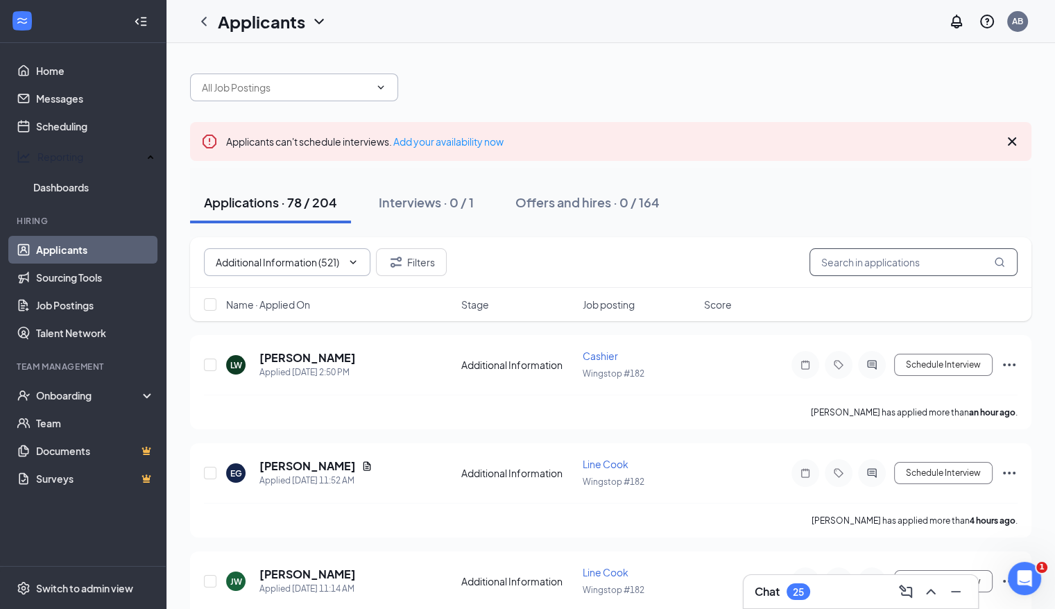
type input "n"
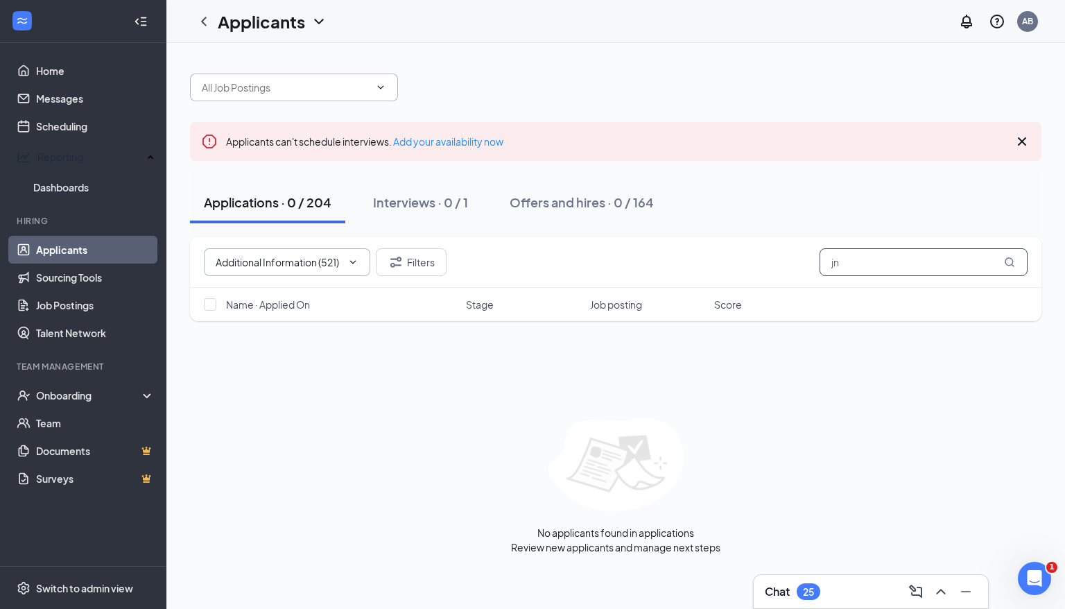
type input "j"
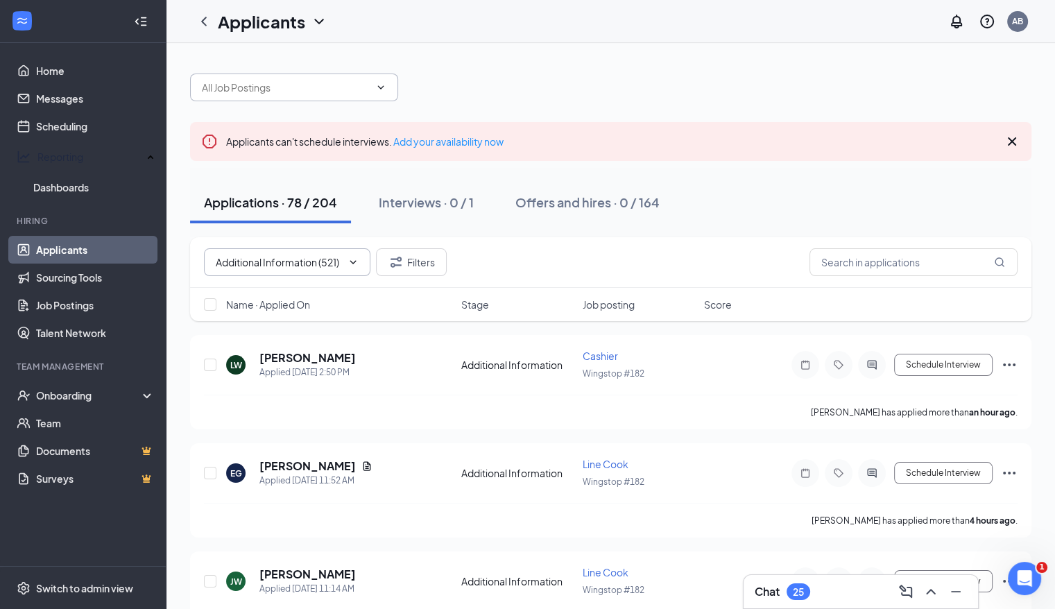
click at [386, 83] on icon "ChevronDown" at bounding box center [380, 87] width 11 height 11
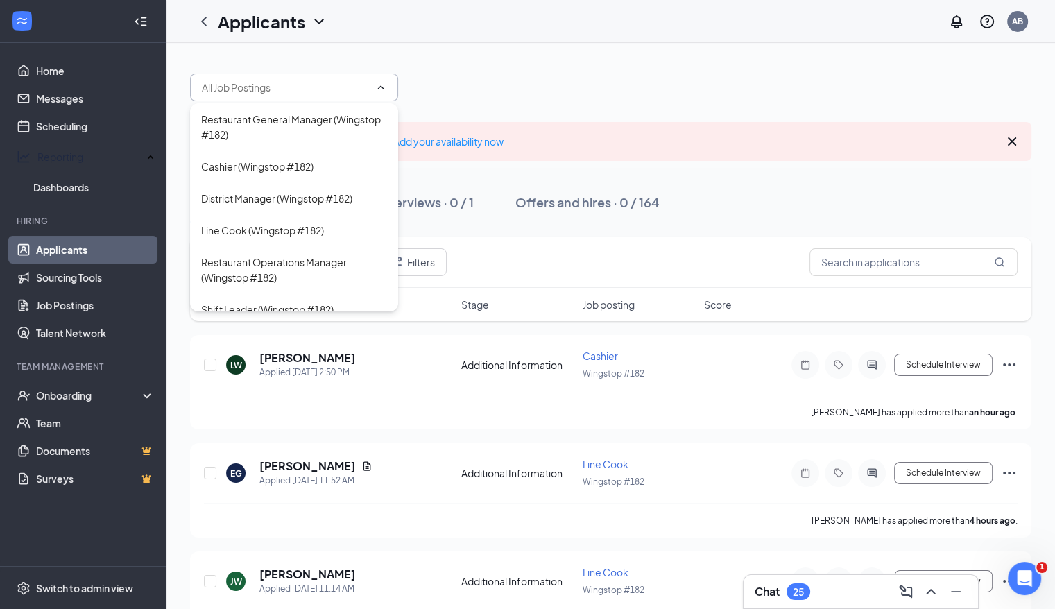
click at [386, 83] on icon "ChevronUp" at bounding box center [380, 87] width 11 height 11
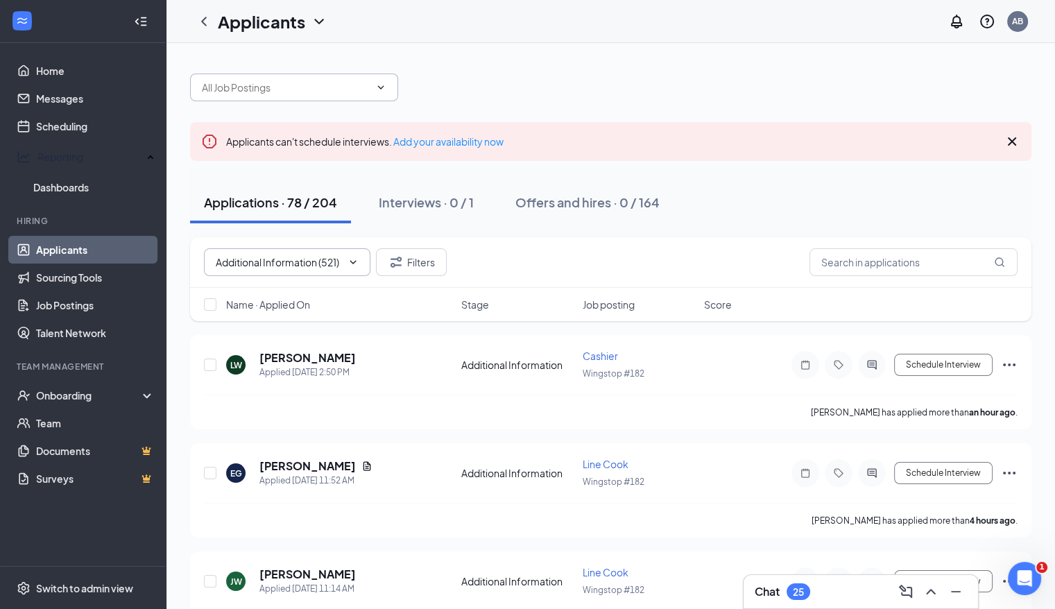
click at [379, 87] on icon "ChevronDown" at bounding box center [381, 86] width 6 height 3
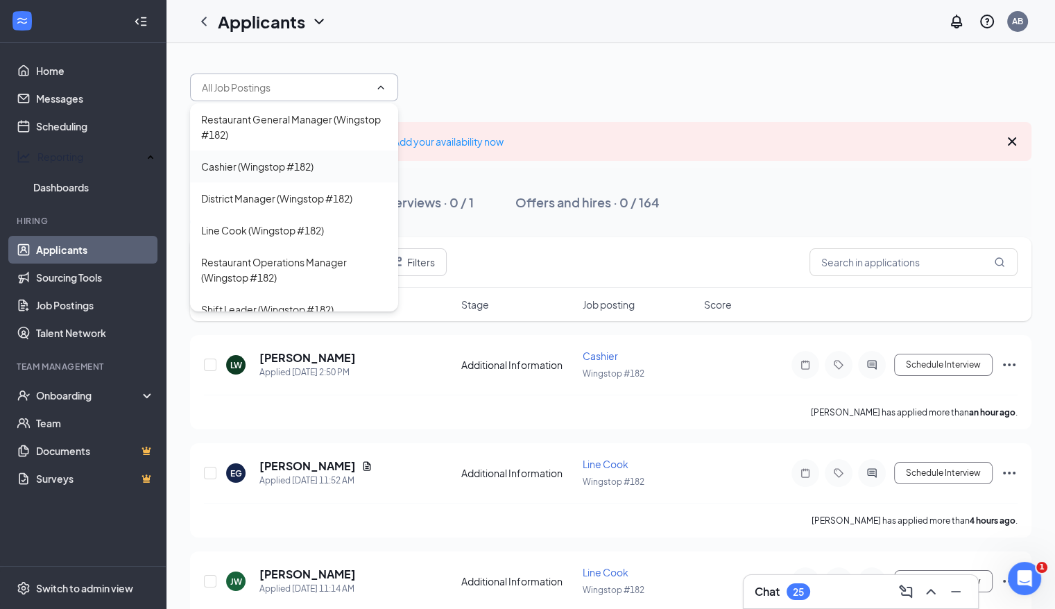
click at [292, 172] on div "Cashier (Wingstop #182)" at bounding box center [257, 166] width 112 height 15
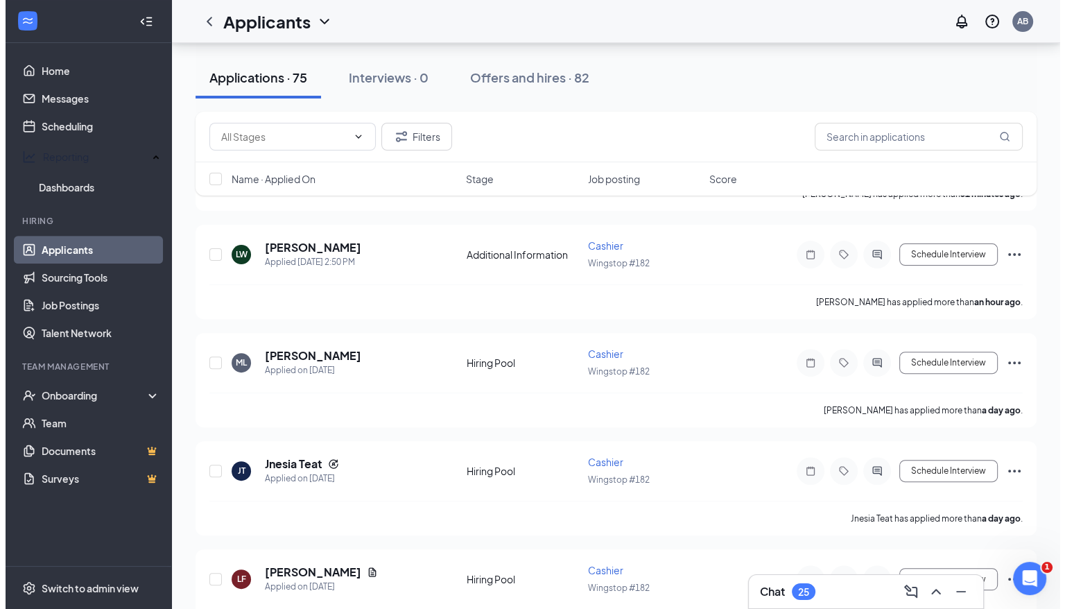
scroll to position [361, 0]
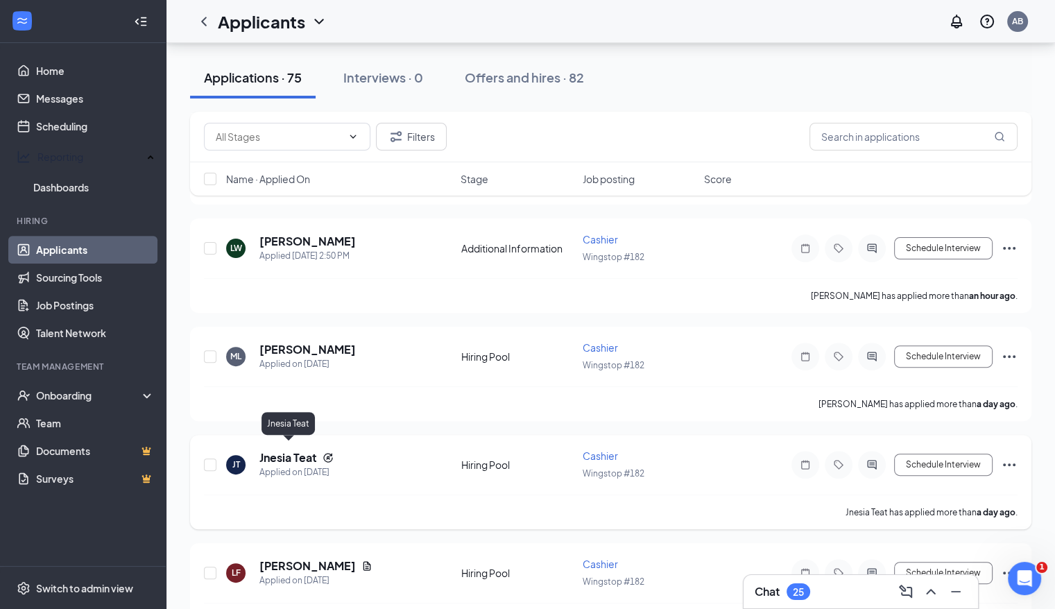
click at [293, 454] on h5 "Jnesia Teat" at bounding box center [288, 457] width 58 height 15
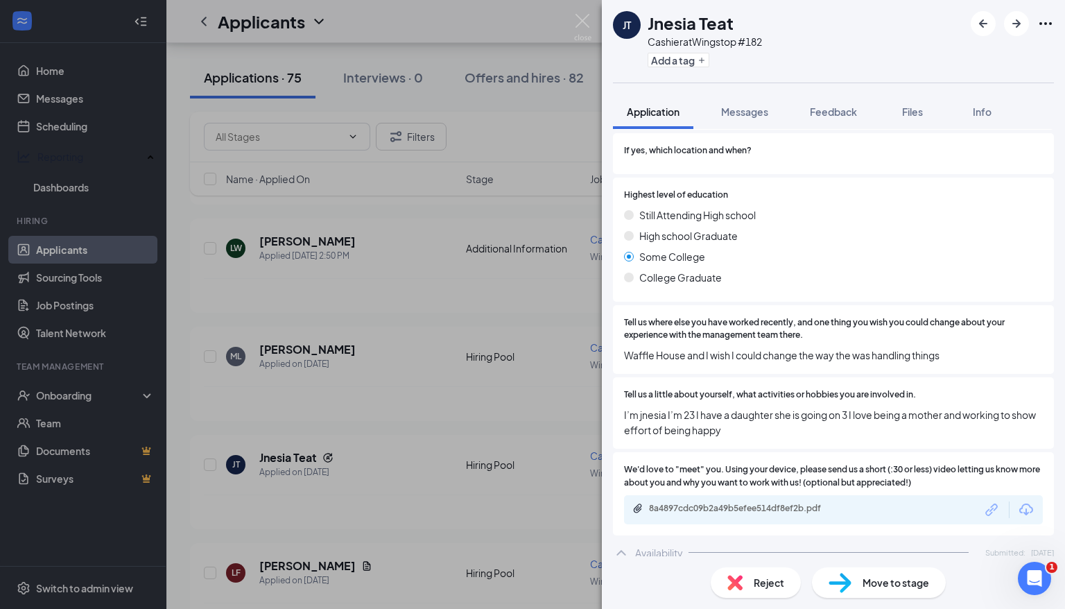
scroll to position [555, 0]
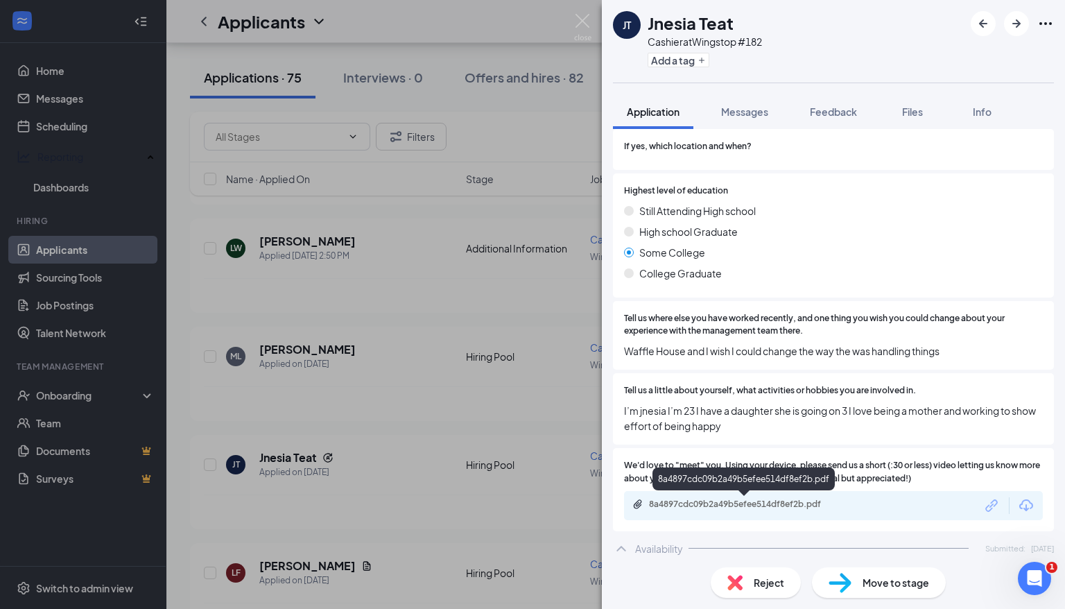
click at [767, 503] on div "8a4897cdc09b2a49b5efee514df8ef2b.pdf" at bounding box center [746, 504] width 194 height 11
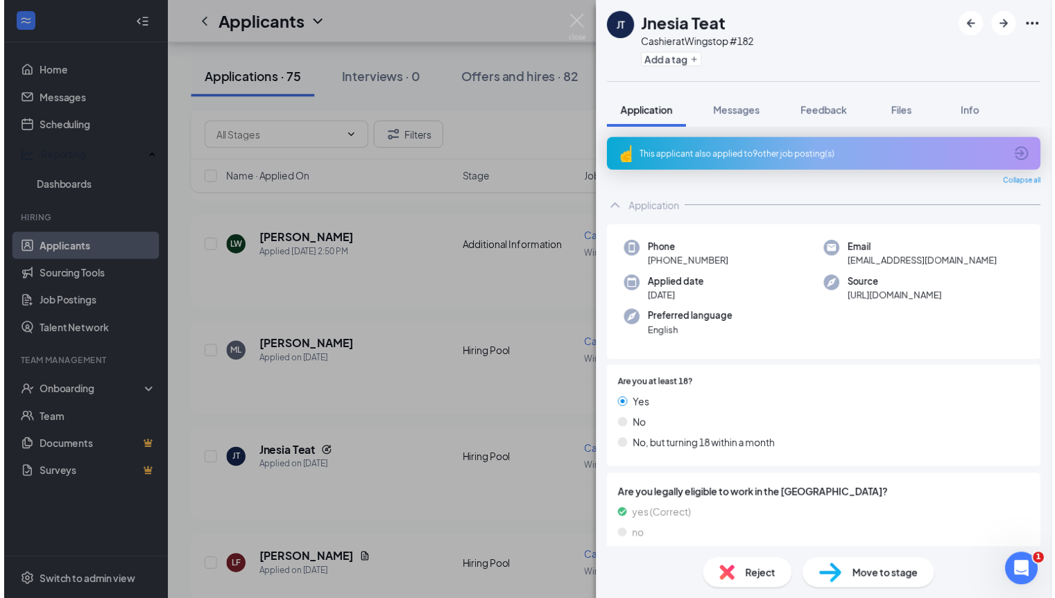
scroll to position [0, 0]
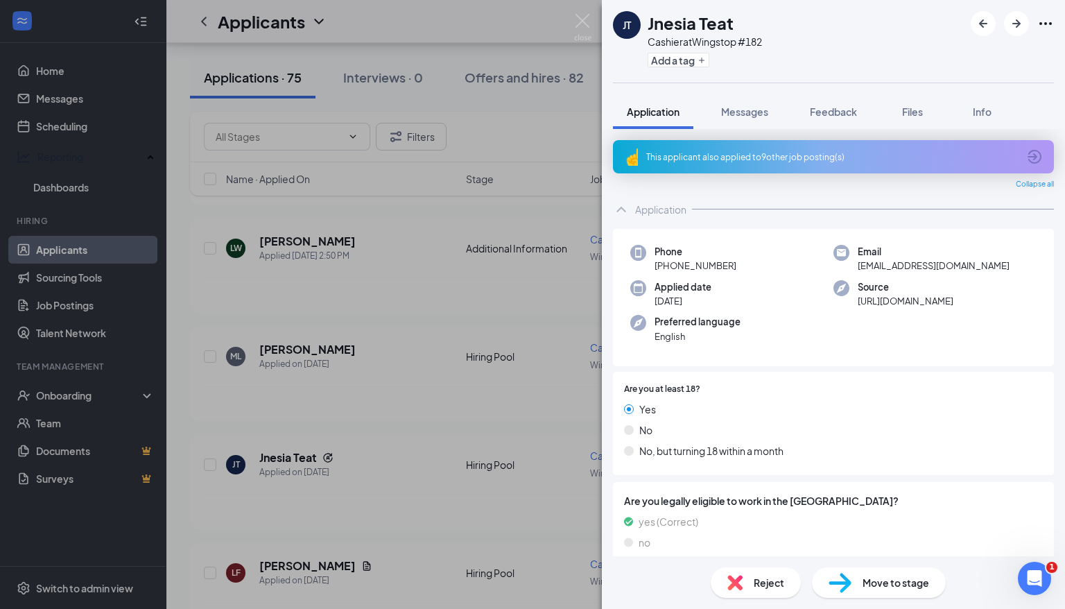
click at [437, 288] on div "JT Jnesia Teat Cashier at Wingstop #182 Add a tag Application Messages Feedback…" at bounding box center [532, 304] width 1065 height 609
click at [384, 214] on div "JT Jnesia Teat Cashier at Wingstop #182 Add a tag Application Messages Feedback…" at bounding box center [532, 304] width 1065 height 609
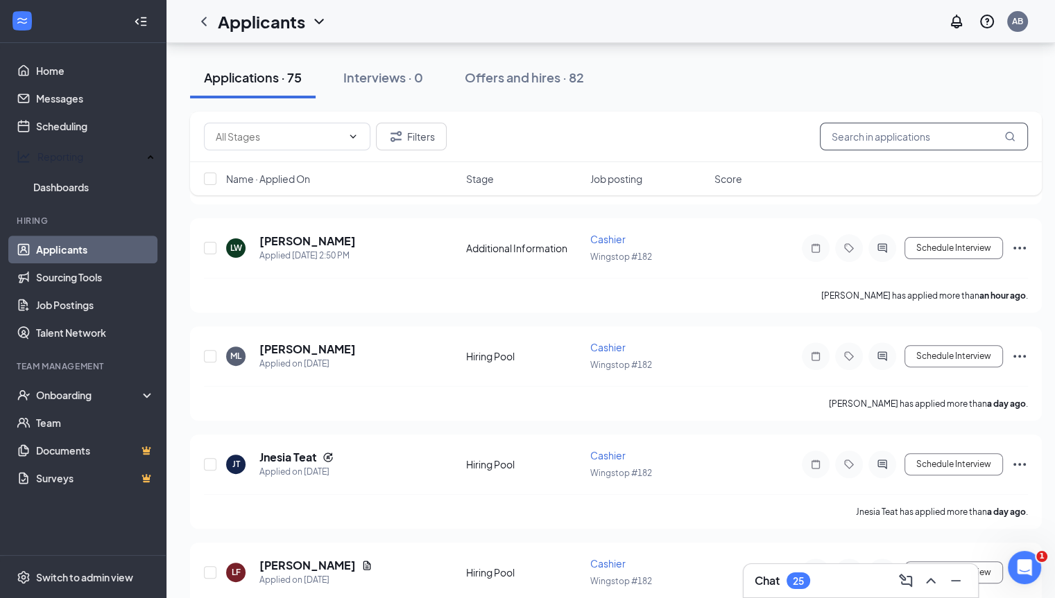
click at [829, 132] on input "text" at bounding box center [924, 137] width 208 height 28
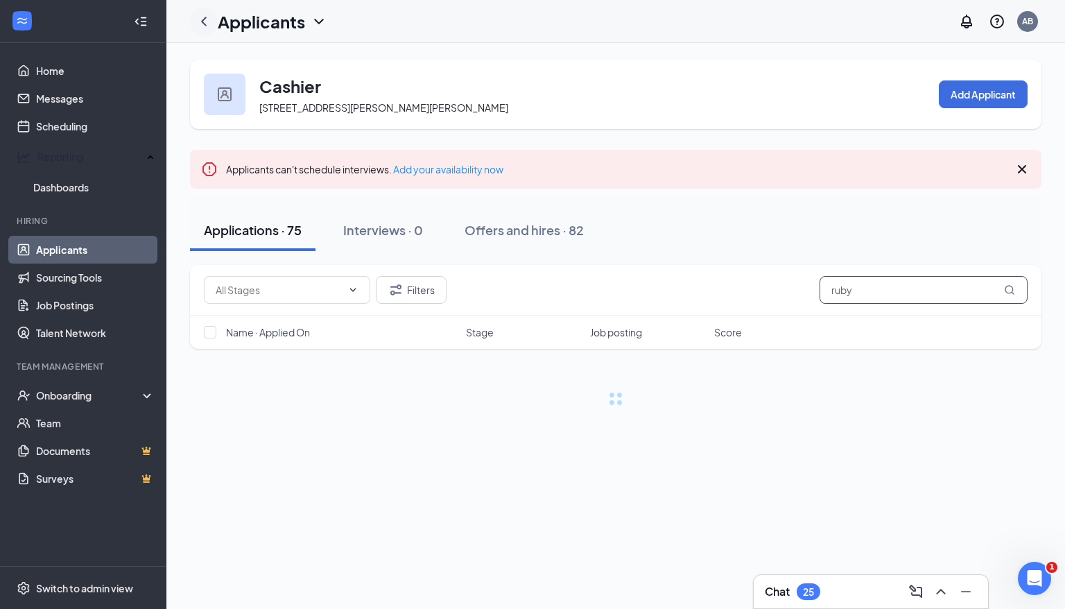
type input "ruby"
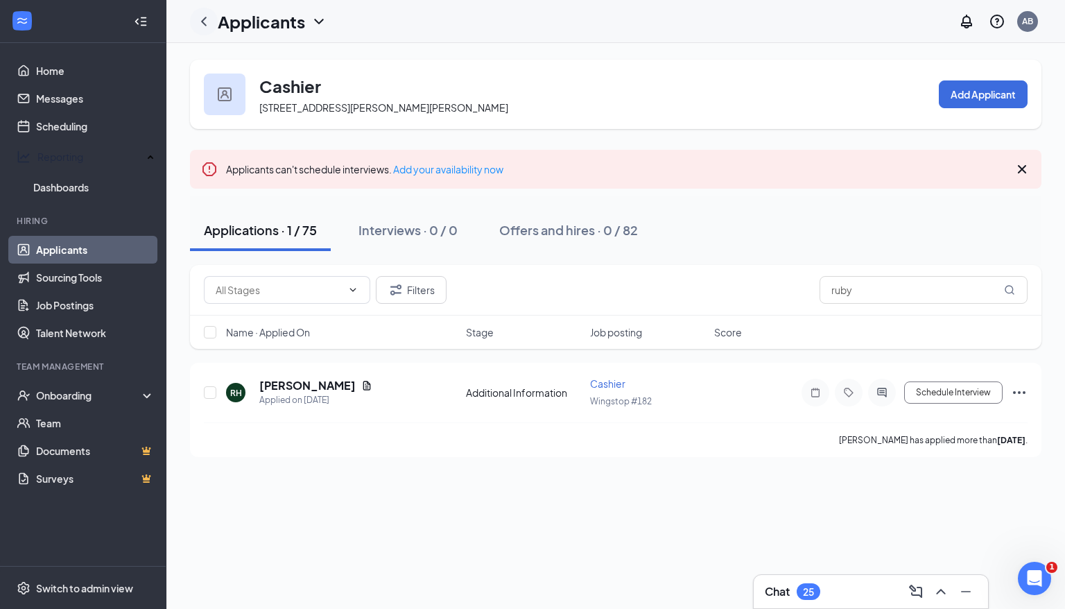
click at [203, 24] on icon "ChevronLeft" at bounding box center [204, 21] width 17 height 17
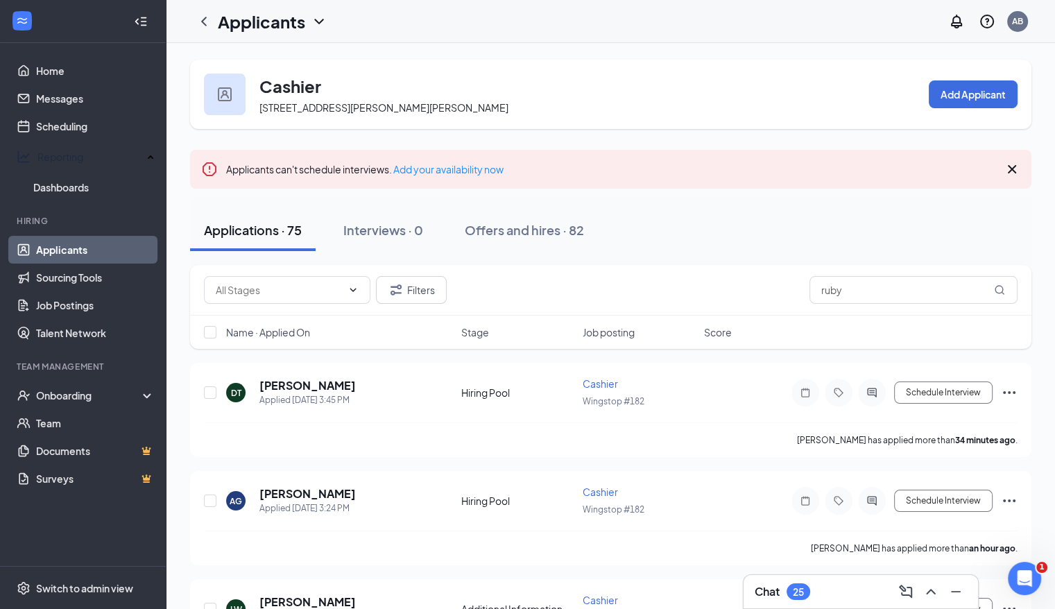
click at [72, 239] on link "Applicants" at bounding box center [95, 250] width 119 height 28
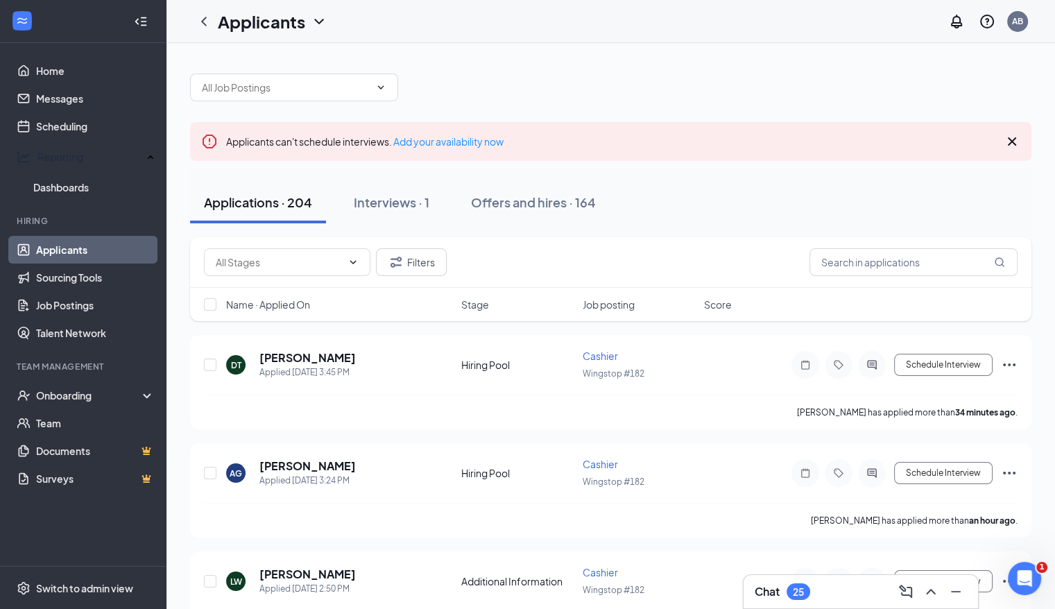
click at [48, 239] on link "Applicants" at bounding box center [95, 250] width 119 height 28
click at [836, 256] on input "text" at bounding box center [913, 262] width 208 height 28
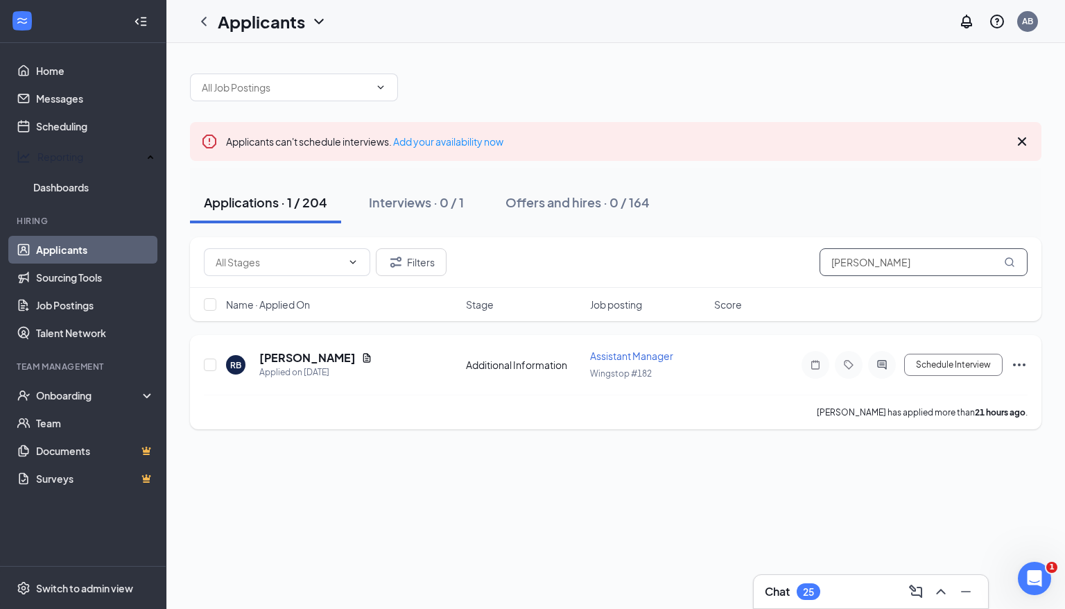
type input "[PERSON_NAME]"
click at [1018, 363] on icon "Ellipses" at bounding box center [1019, 364] width 12 height 3
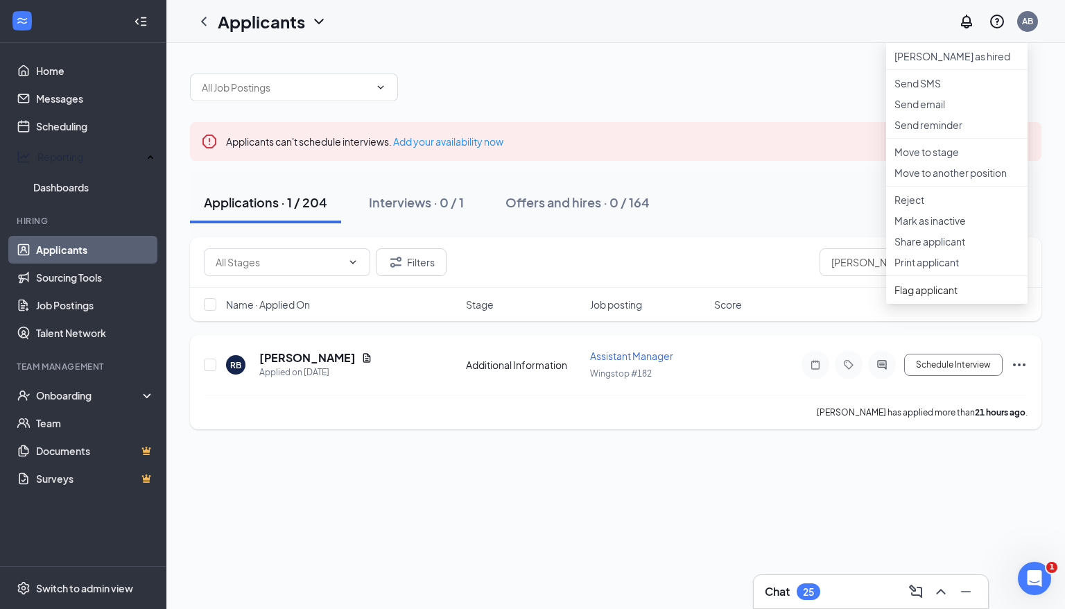
click at [950, 243] on ul "[PERSON_NAME] as hired Send SMS Send email Send reminder Move to stage Move to …" at bounding box center [956, 173] width 141 height 261
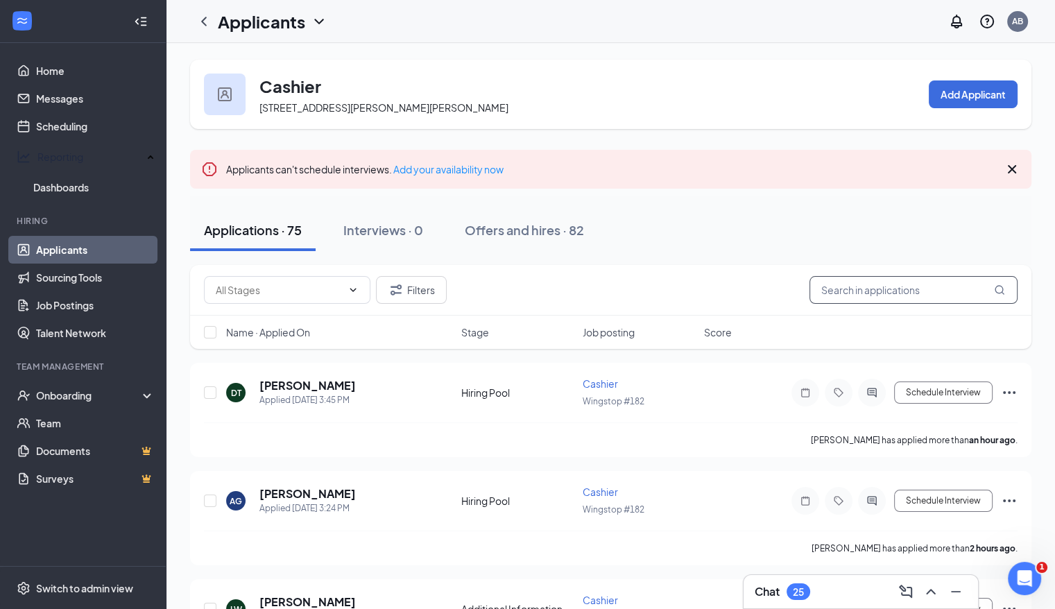
click at [862, 291] on input "text" at bounding box center [913, 290] width 208 height 28
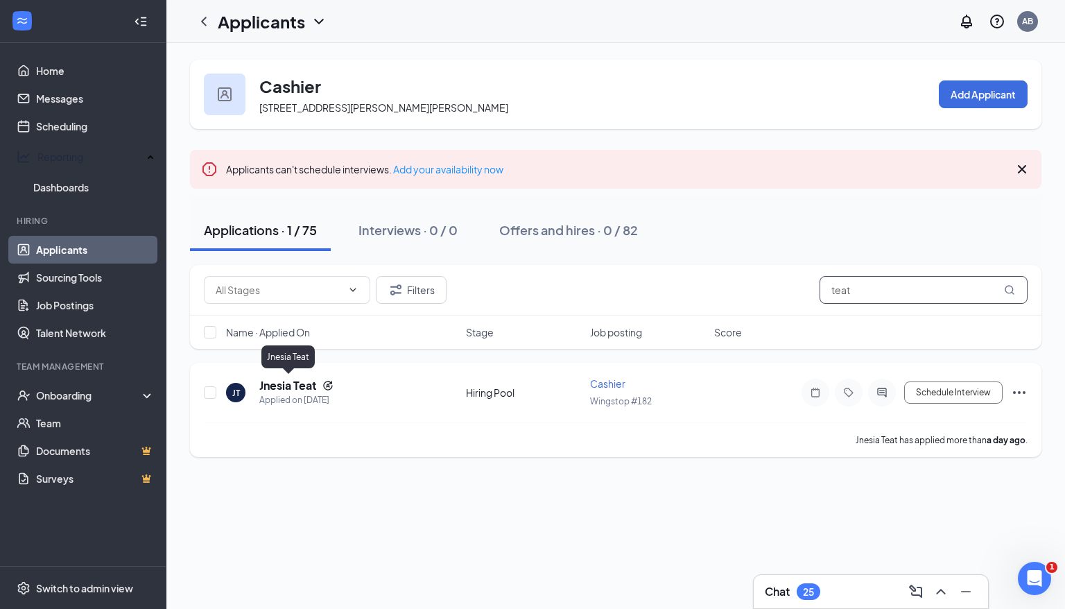
type input "teat"
click at [293, 384] on h5 "Jnesia Teat" at bounding box center [288, 385] width 58 height 15
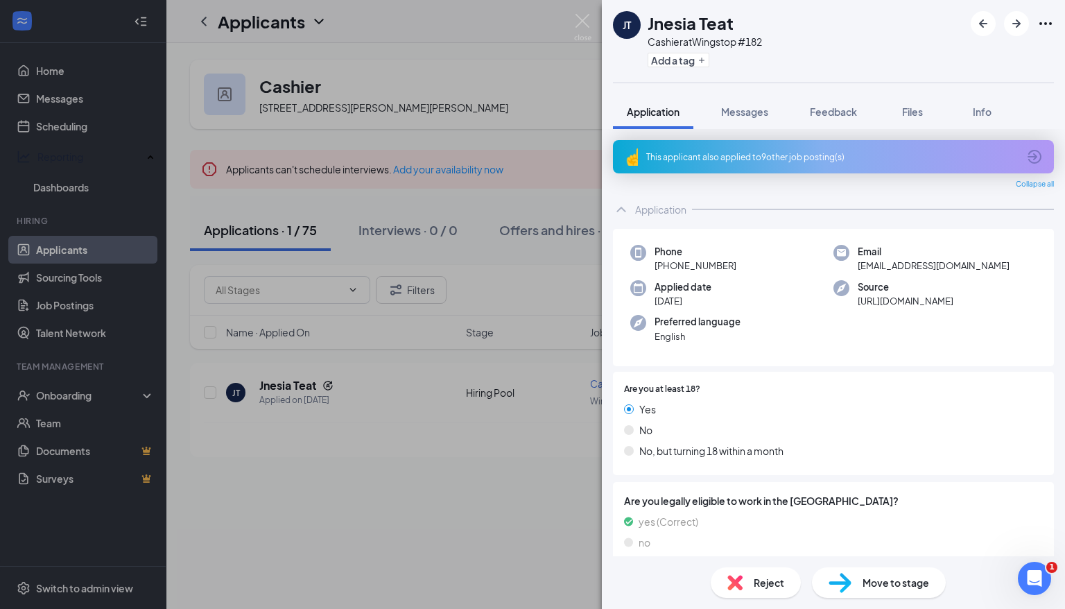
click at [766, 579] on span "Reject" at bounding box center [769, 582] width 31 height 15
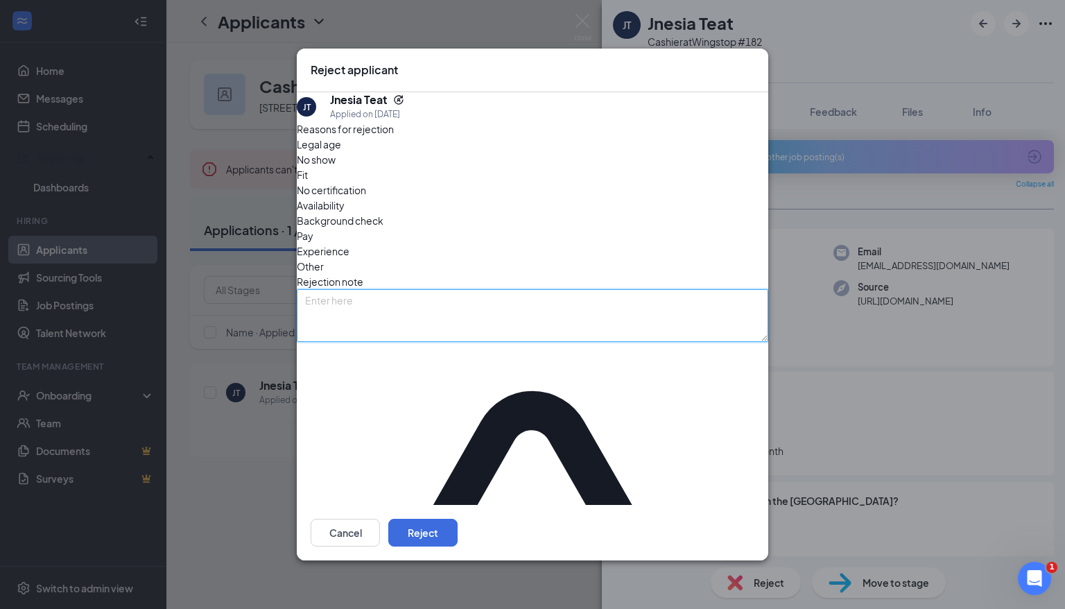
click at [428, 308] on textarea at bounding box center [533, 315] width 472 height 53
type textarea "v"
type textarea "the applicant has a tendency to be very combative"
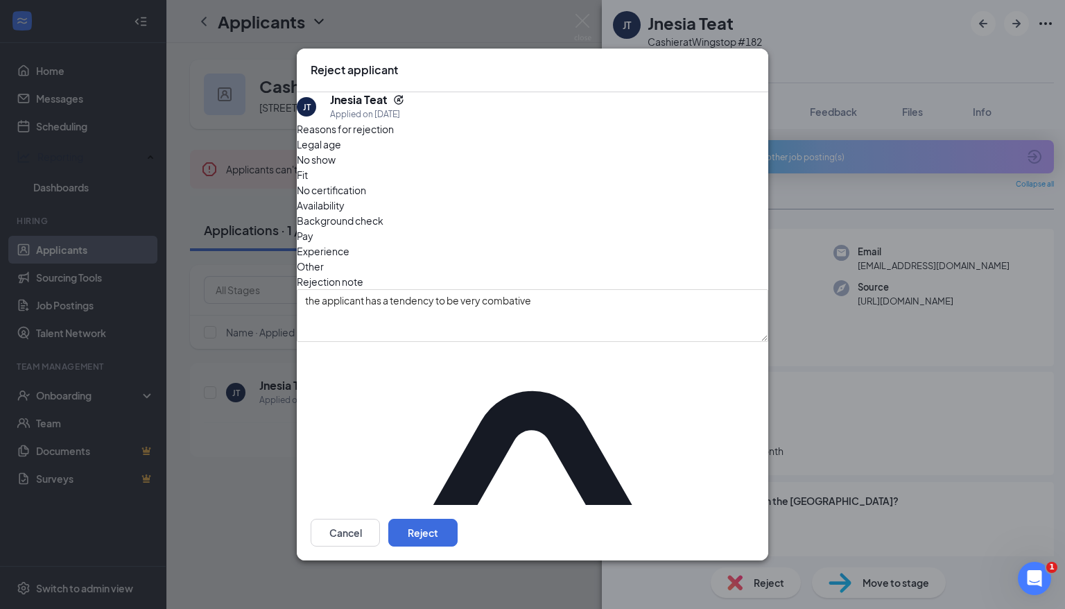
checkbox input "true"
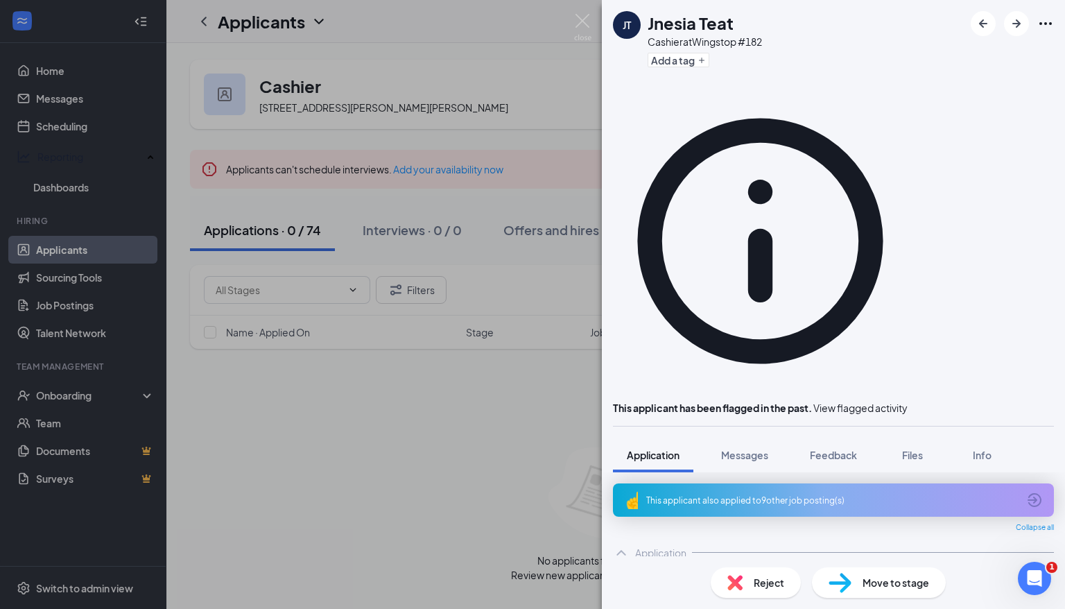
click at [241, 521] on div "JT Jnesia Teat Cashier at Wingstop #182 Add a tag This applicant has been flagg…" at bounding box center [532, 304] width 1065 height 609
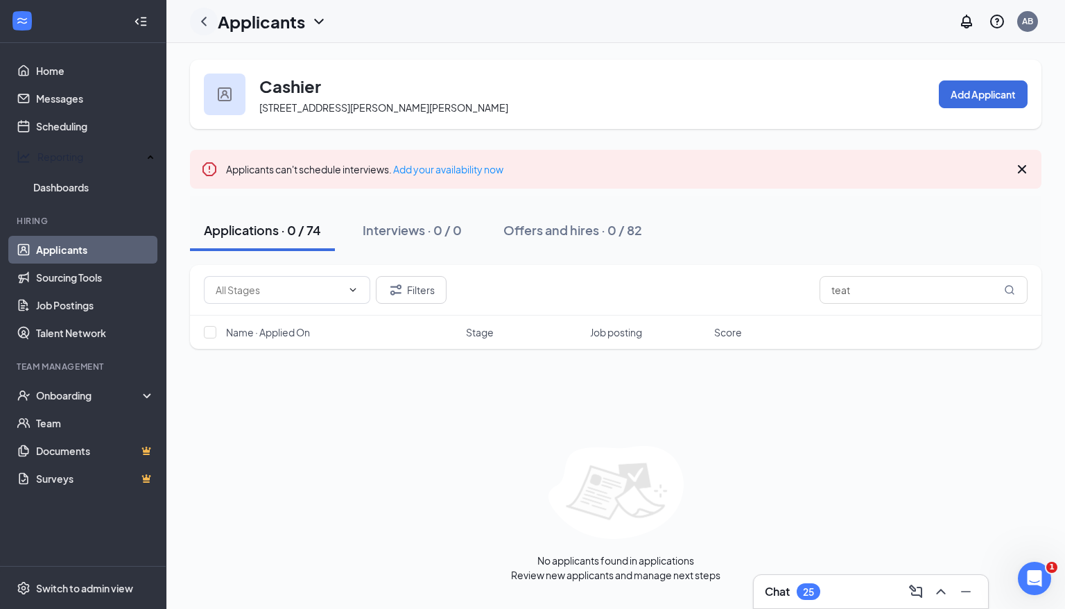
click at [205, 19] on icon "ChevronLeft" at bounding box center [204, 21] width 17 height 17
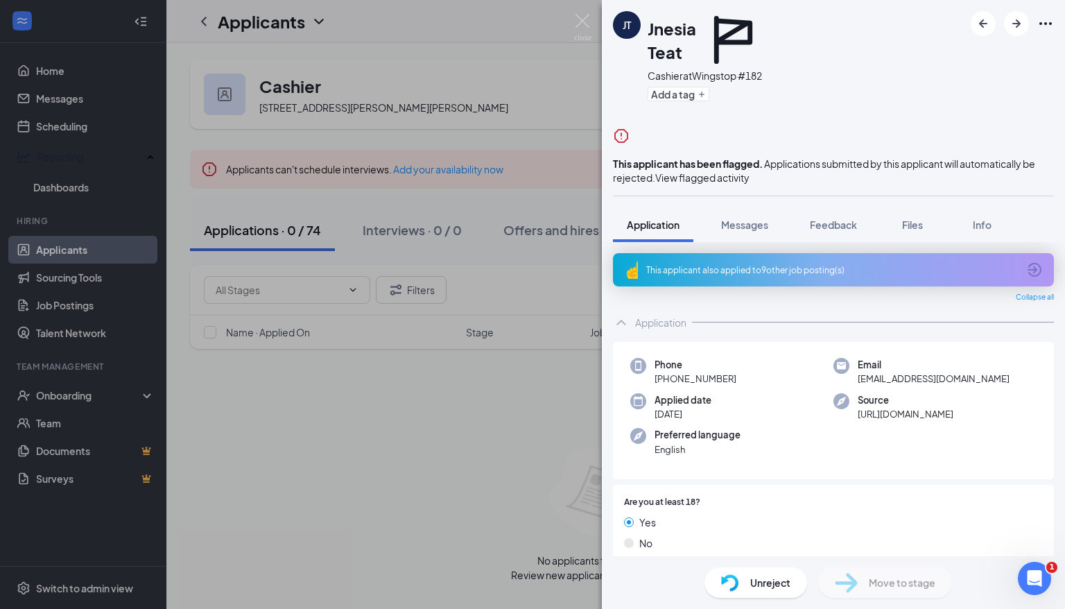
click at [502, 47] on div "JT Jnesia Teat Cashier at Wingstop #182 Add a tag This applicant has been flagg…" at bounding box center [532, 304] width 1065 height 609
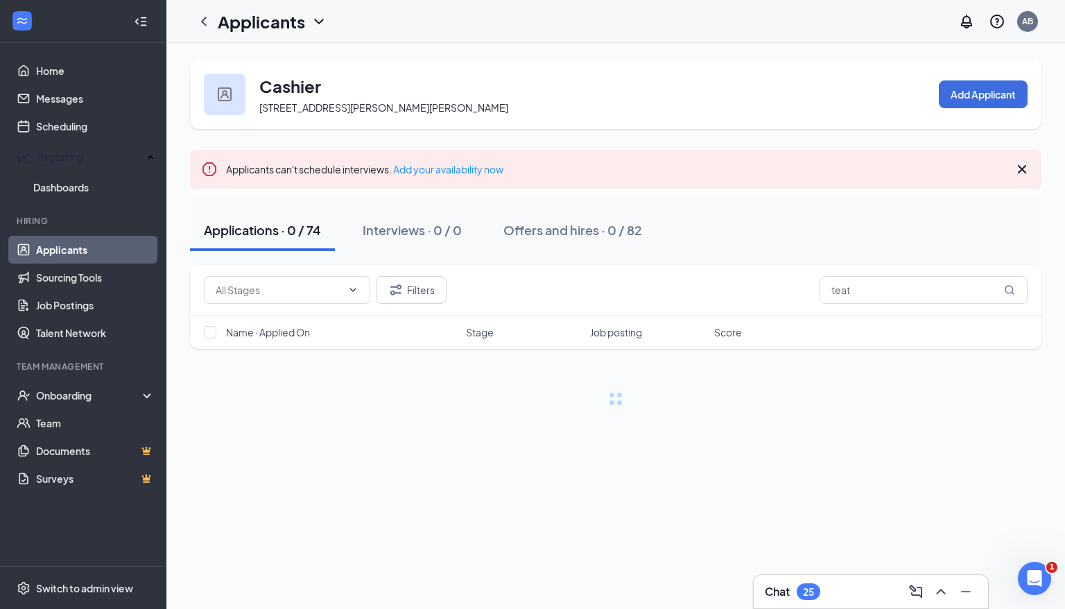
click at [94, 243] on link "Applicants" at bounding box center [95, 250] width 119 height 28
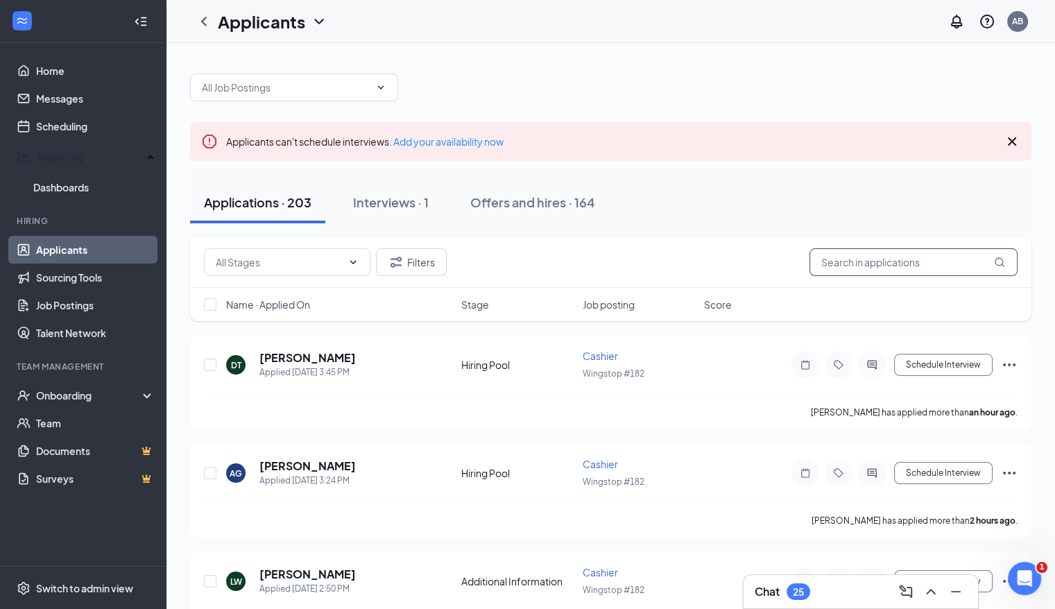
click at [834, 259] on input "text" at bounding box center [913, 262] width 208 height 28
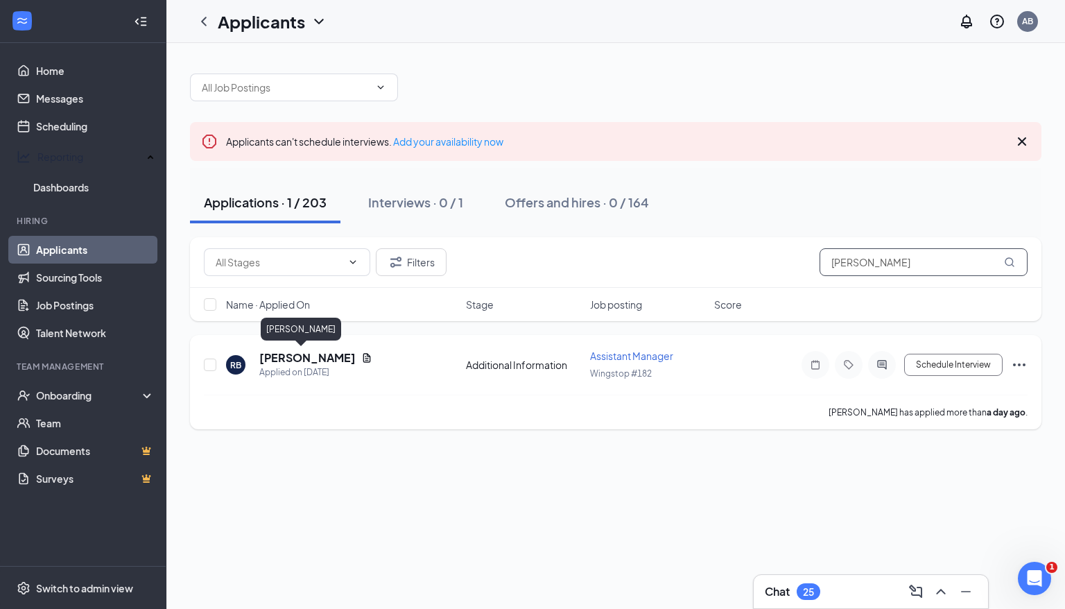
type input "[PERSON_NAME]"
click at [282, 356] on h5 "[PERSON_NAME]" at bounding box center [307, 357] width 96 height 15
